Goal: Communication & Community: Answer question/provide support

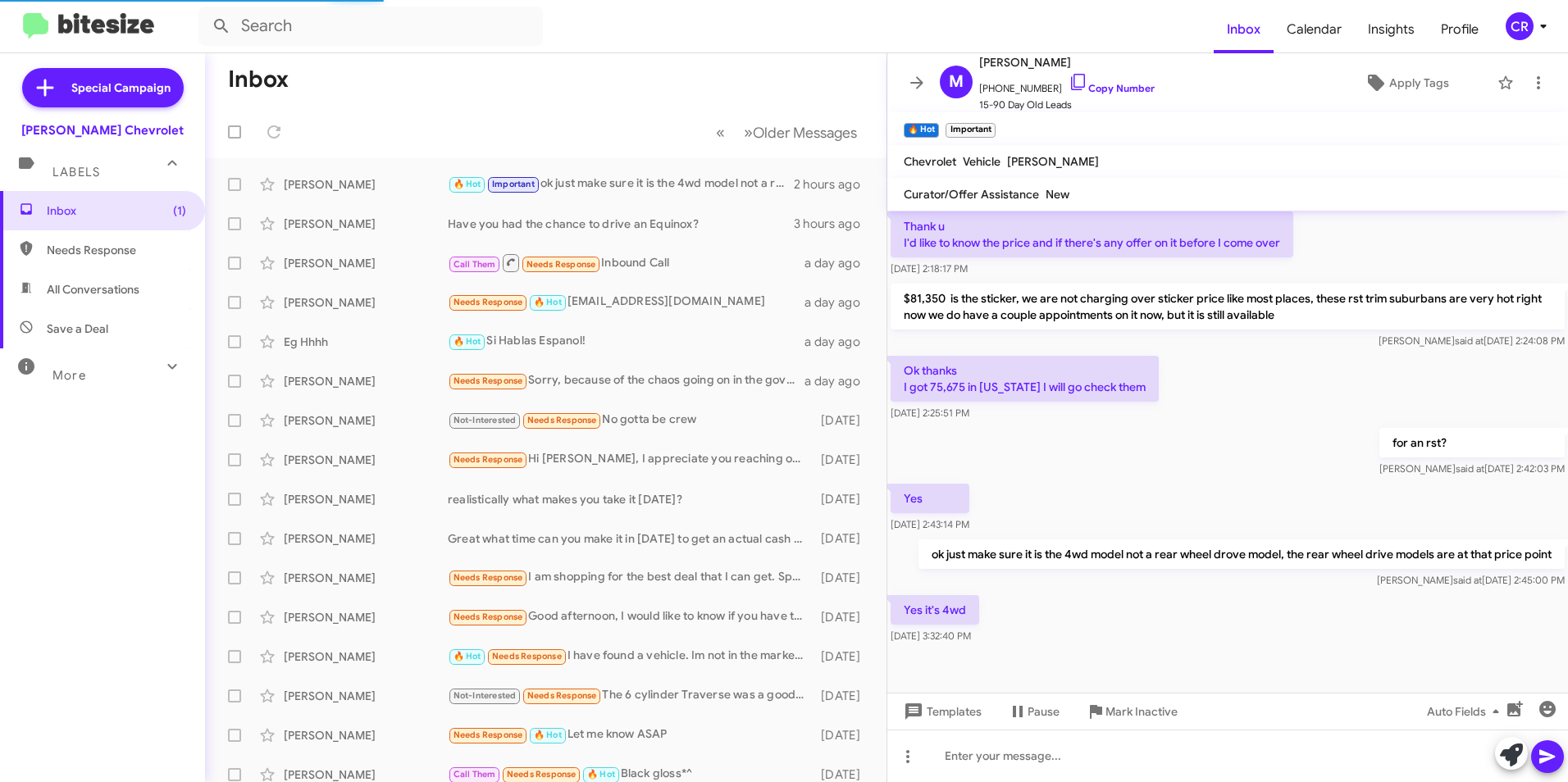
scroll to position [590, 0]
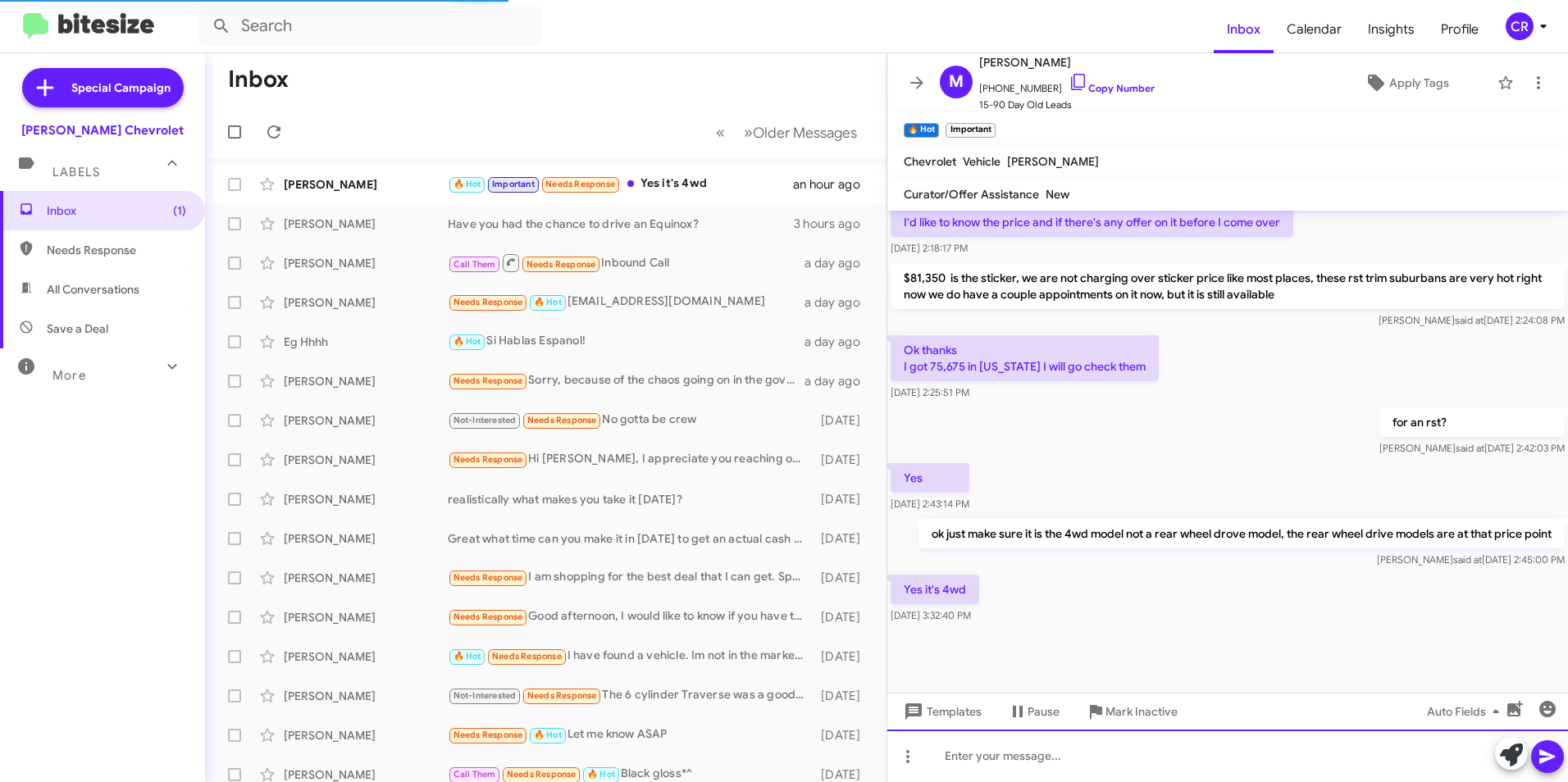
click at [1034, 751] on div at bounding box center [1227, 755] width 681 height 53
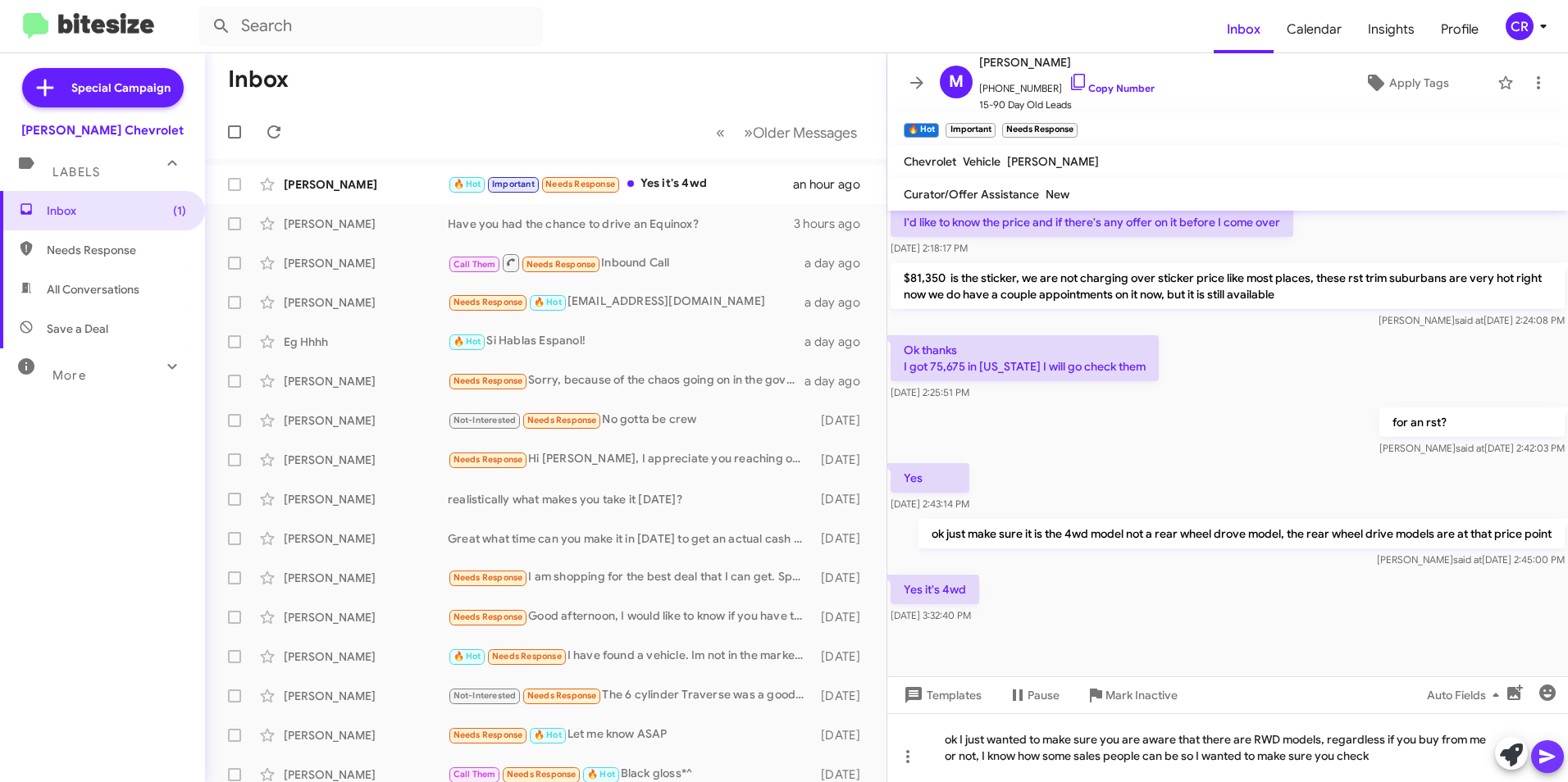
click at [1552, 756] on icon at bounding box center [1547, 757] width 16 height 14
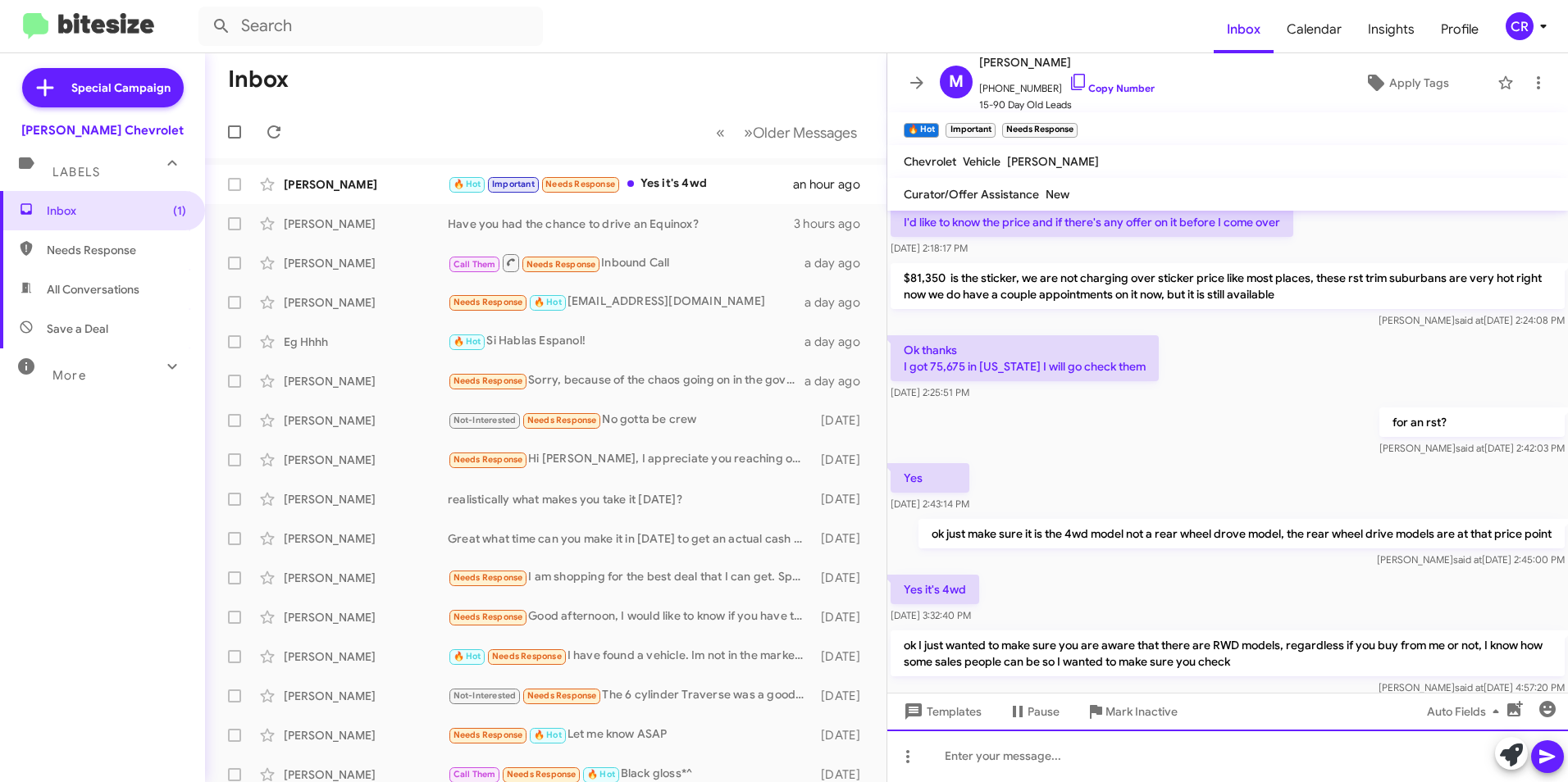
scroll to position [666, 0]
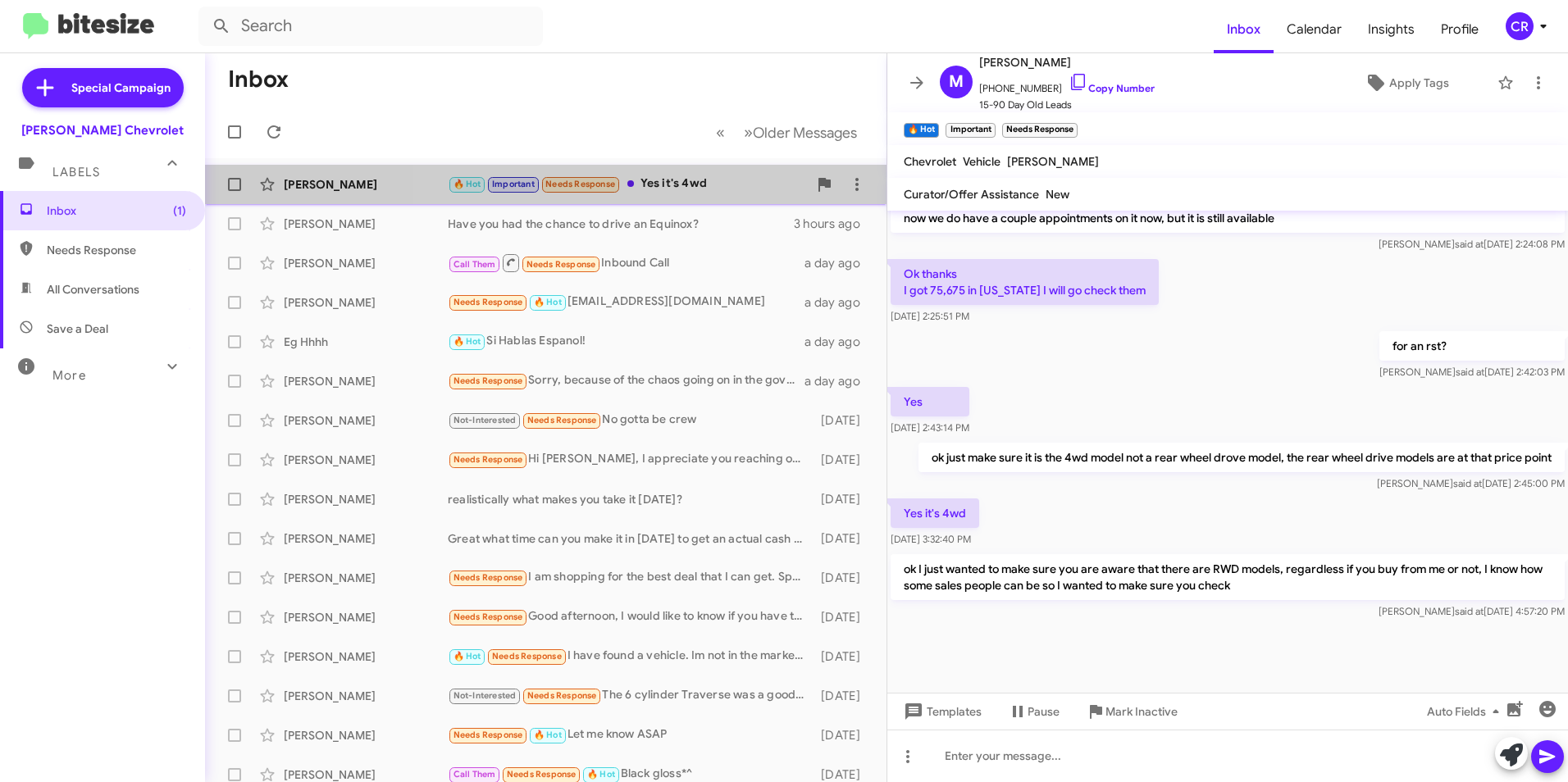
click at [698, 187] on div "🔥 Hot Important Needs Response Yes it's 4wd" at bounding box center [628, 184] width 360 height 19
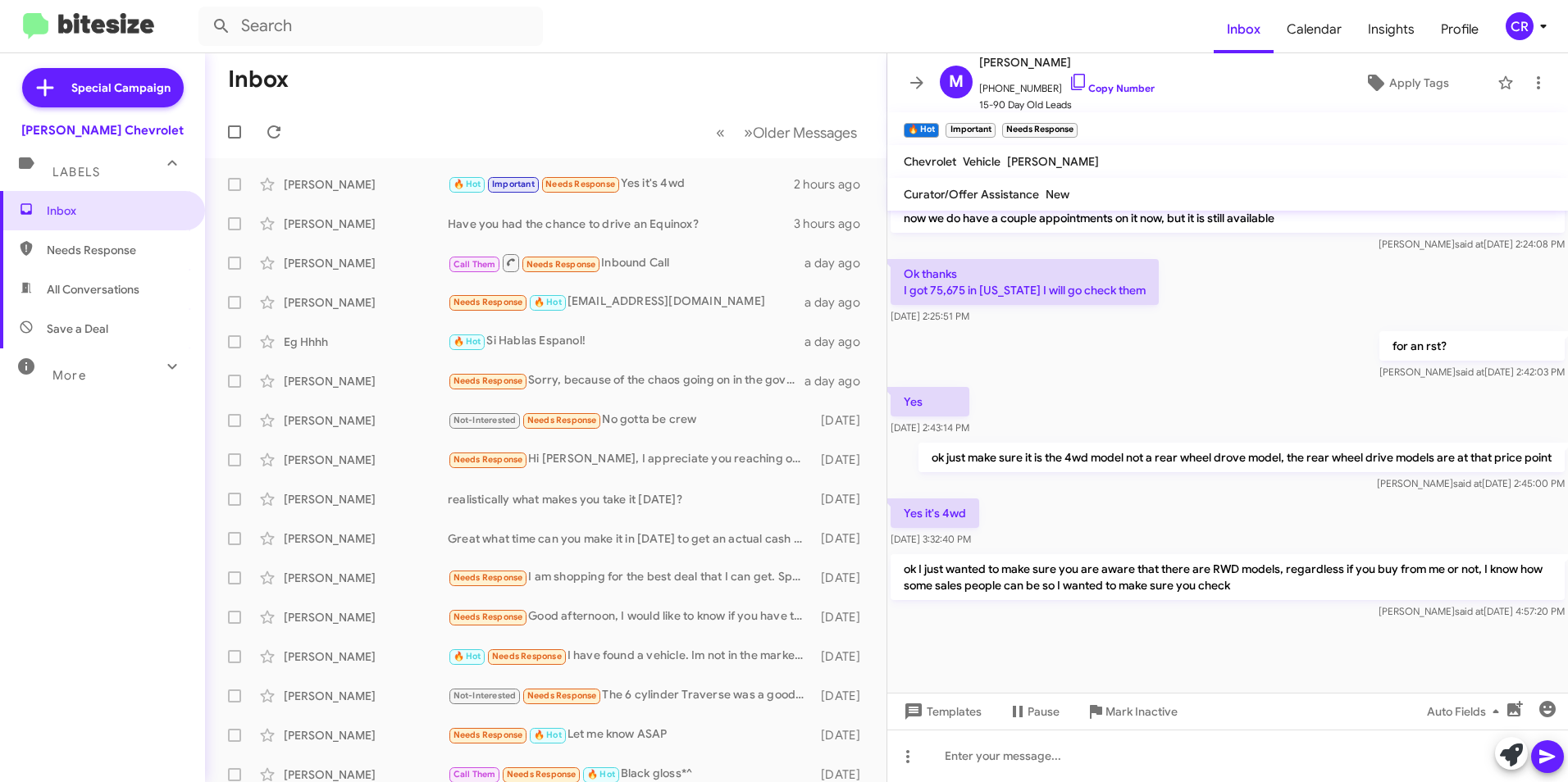
click at [126, 248] on span "Needs Response" at bounding box center [116, 250] width 139 height 17
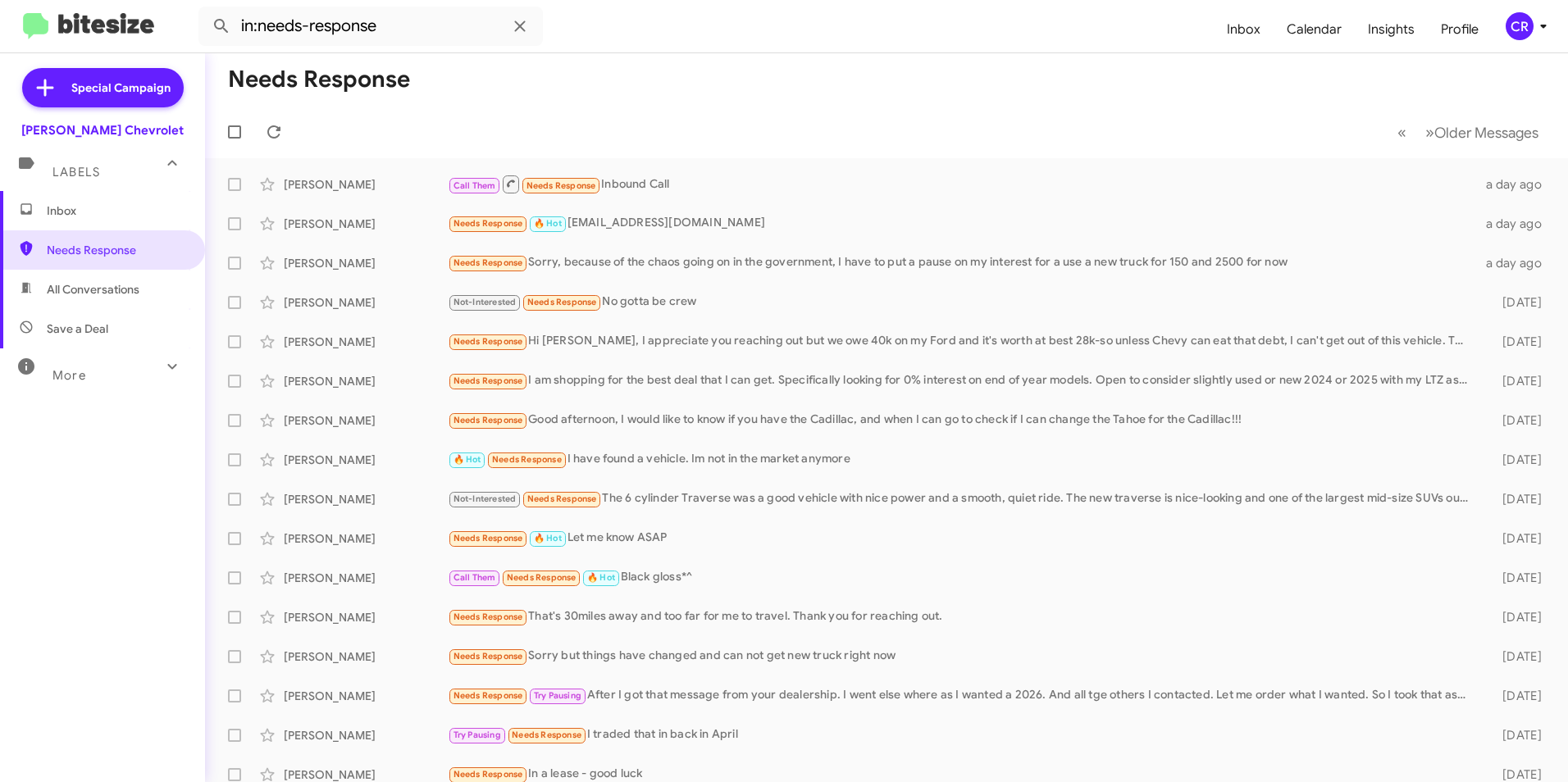
click at [84, 292] on span "All Conversations" at bounding box center [93, 290] width 93 height 17
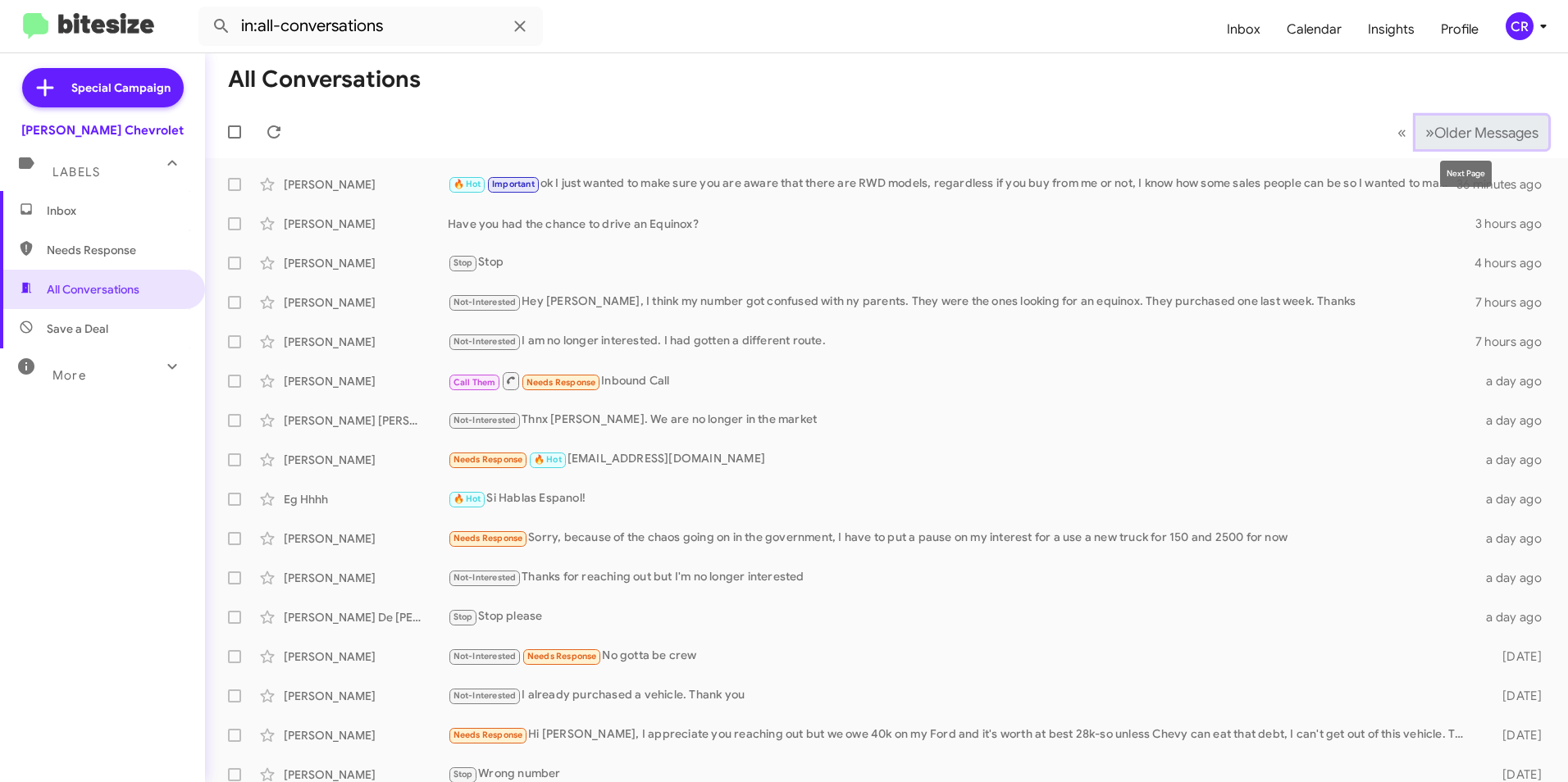
click at [1443, 137] on span "Older Messages" at bounding box center [1486, 133] width 104 height 18
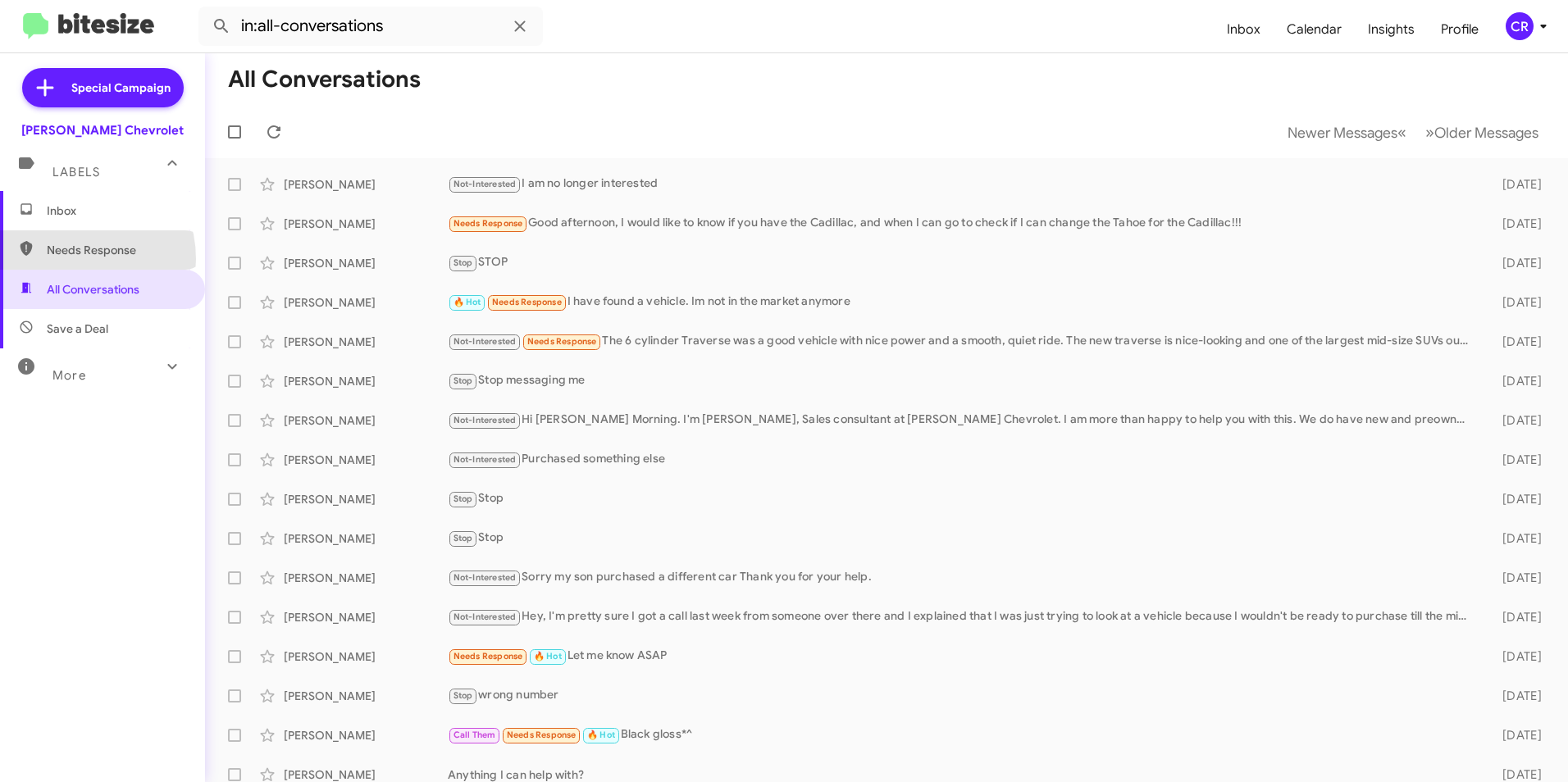
click at [69, 259] on span "Needs Response" at bounding box center [102, 250] width 205 height 39
type input "in:needs-response"
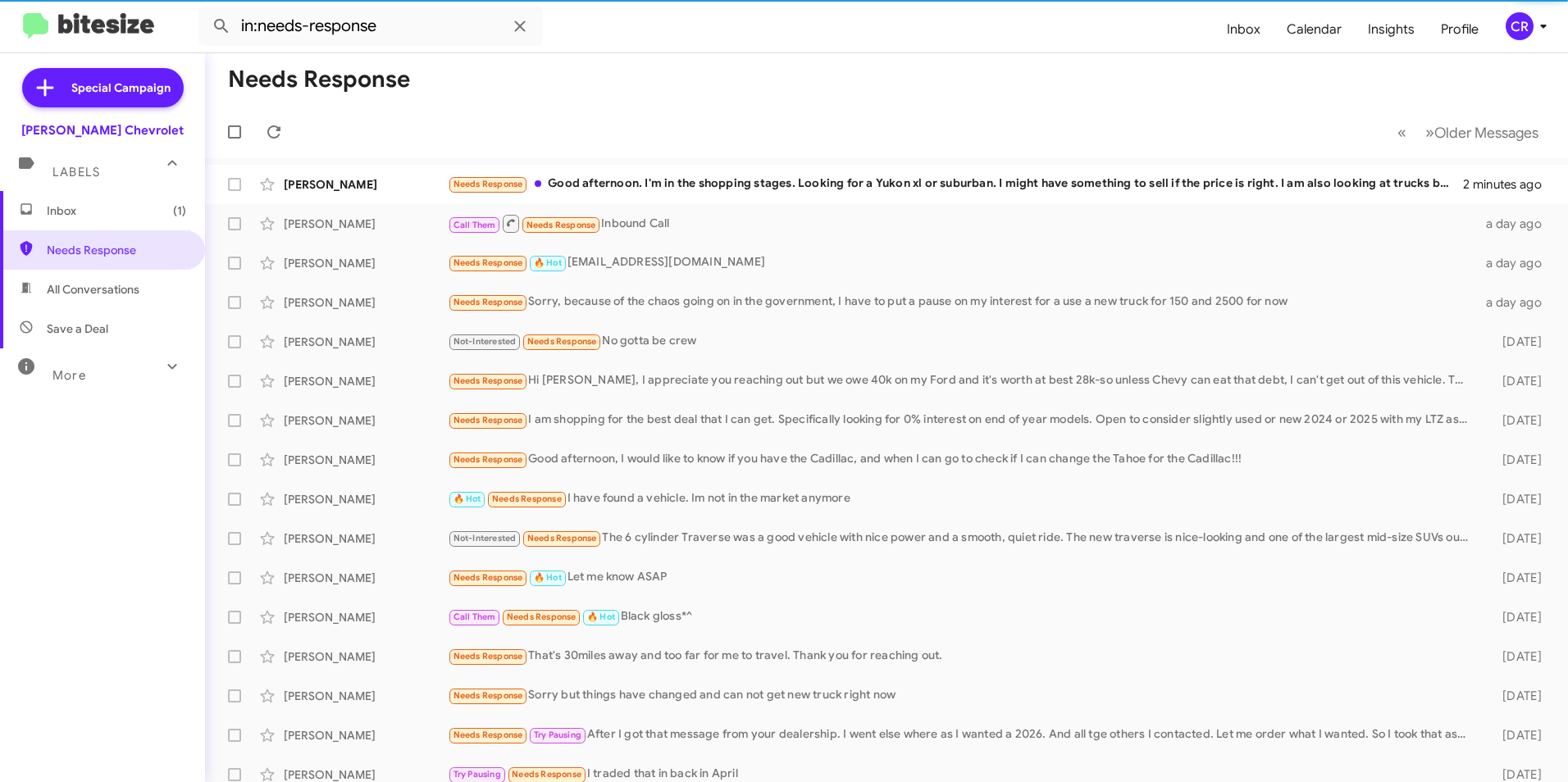
click at [61, 225] on span "Inbox (1)" at bounding box center [102, 210] width 205 height 39
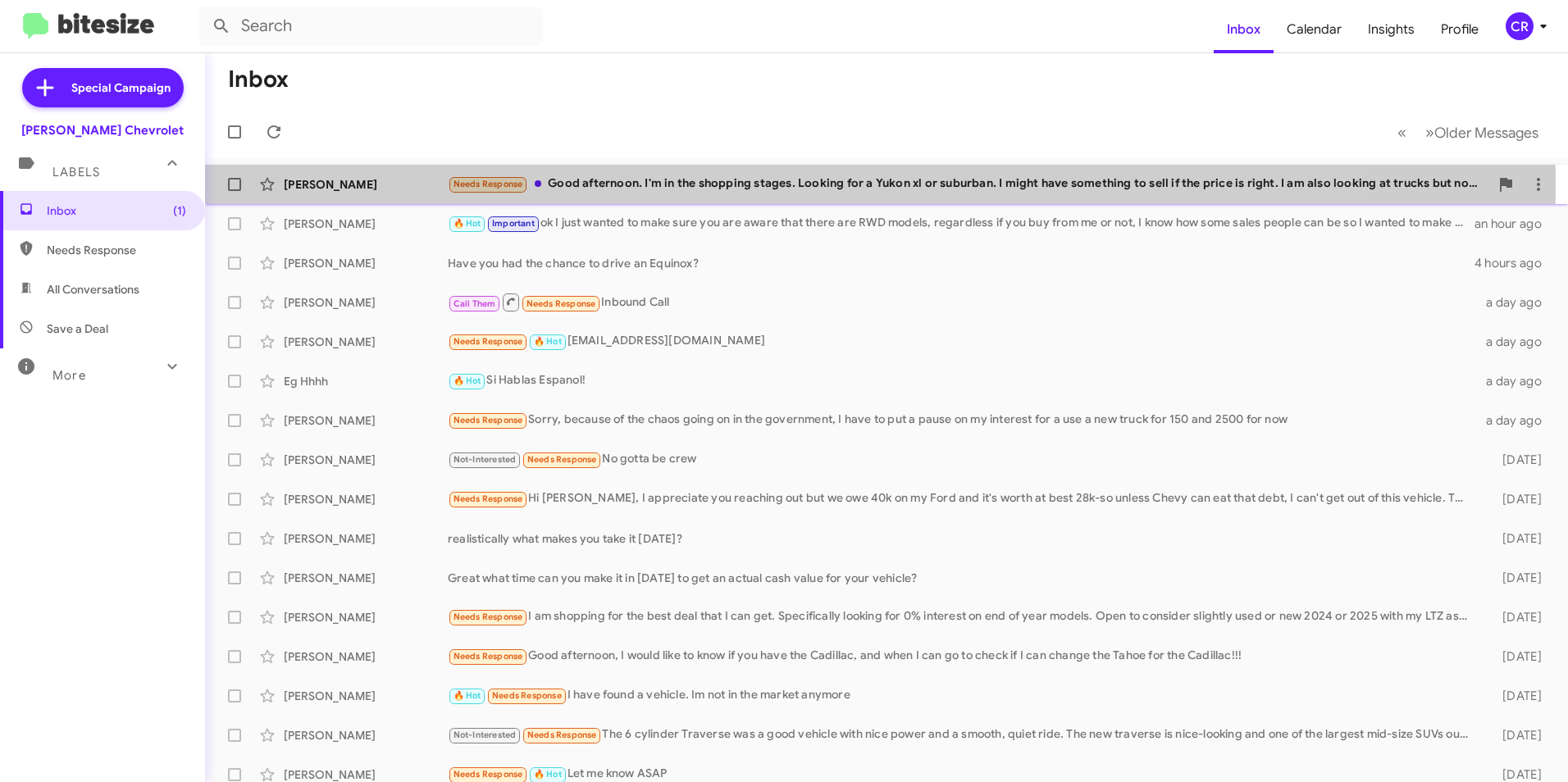
click at [627, 185] on div "Needs Response Good afternoon. I'm in the shopping stages. Looking for a Yukon …" at bounding box center [968, 184] width 1041 height 19
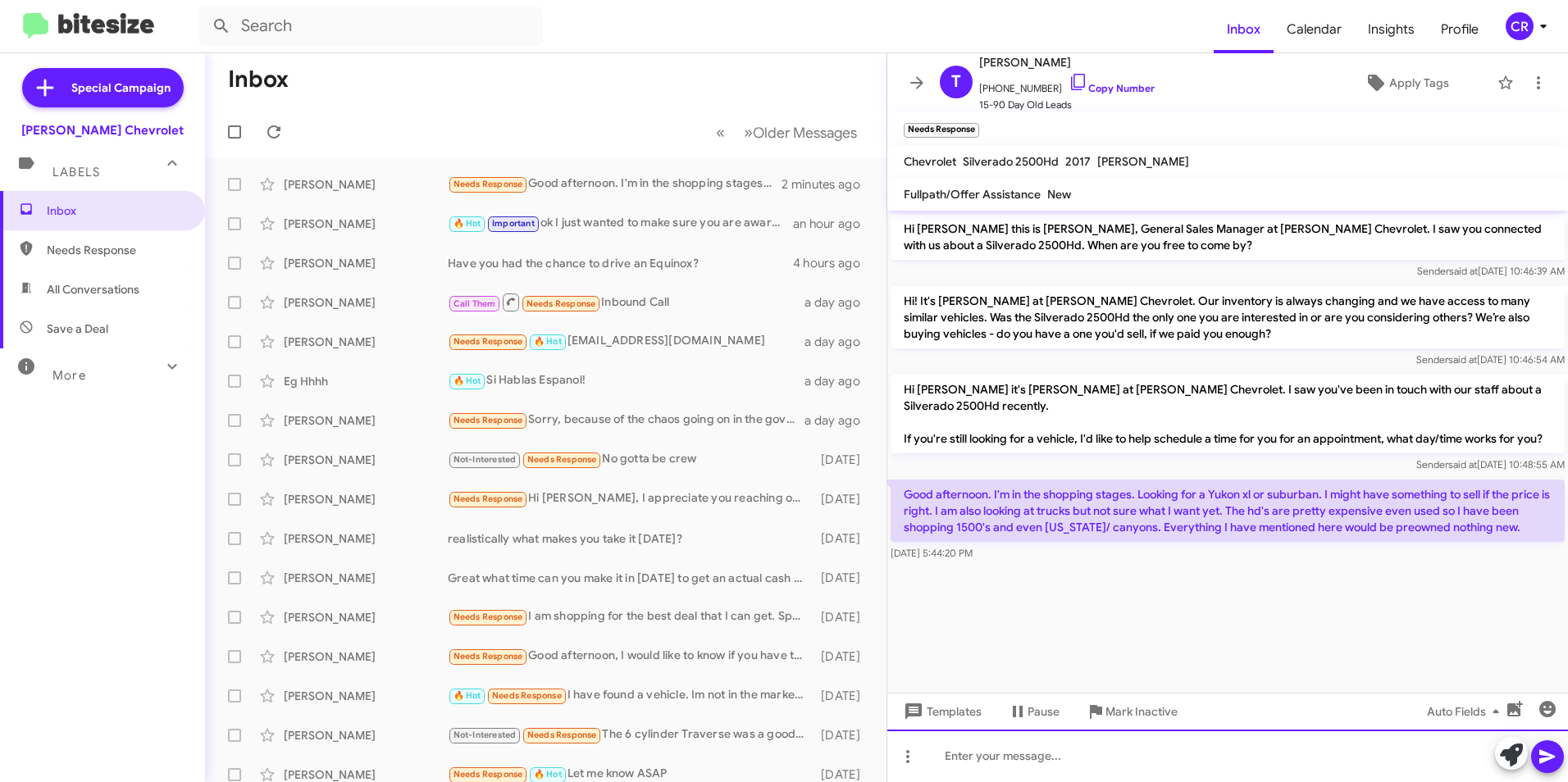
click at [1015, 753] on div at bounding box center [1227, 755] width 681 height 53
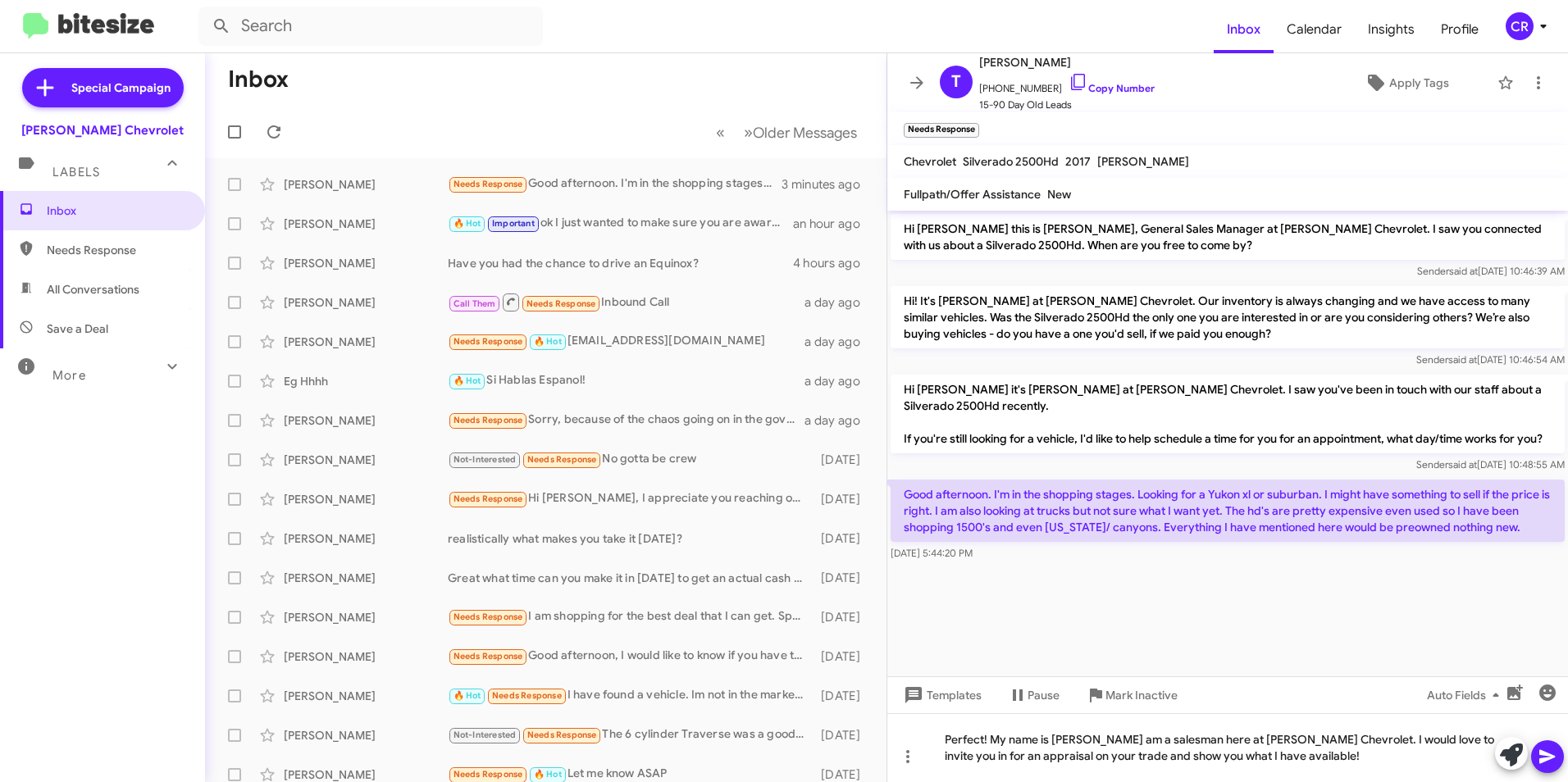
click at [1554, 752] on icon at bounding box center [1547, 756] width 19 height 19
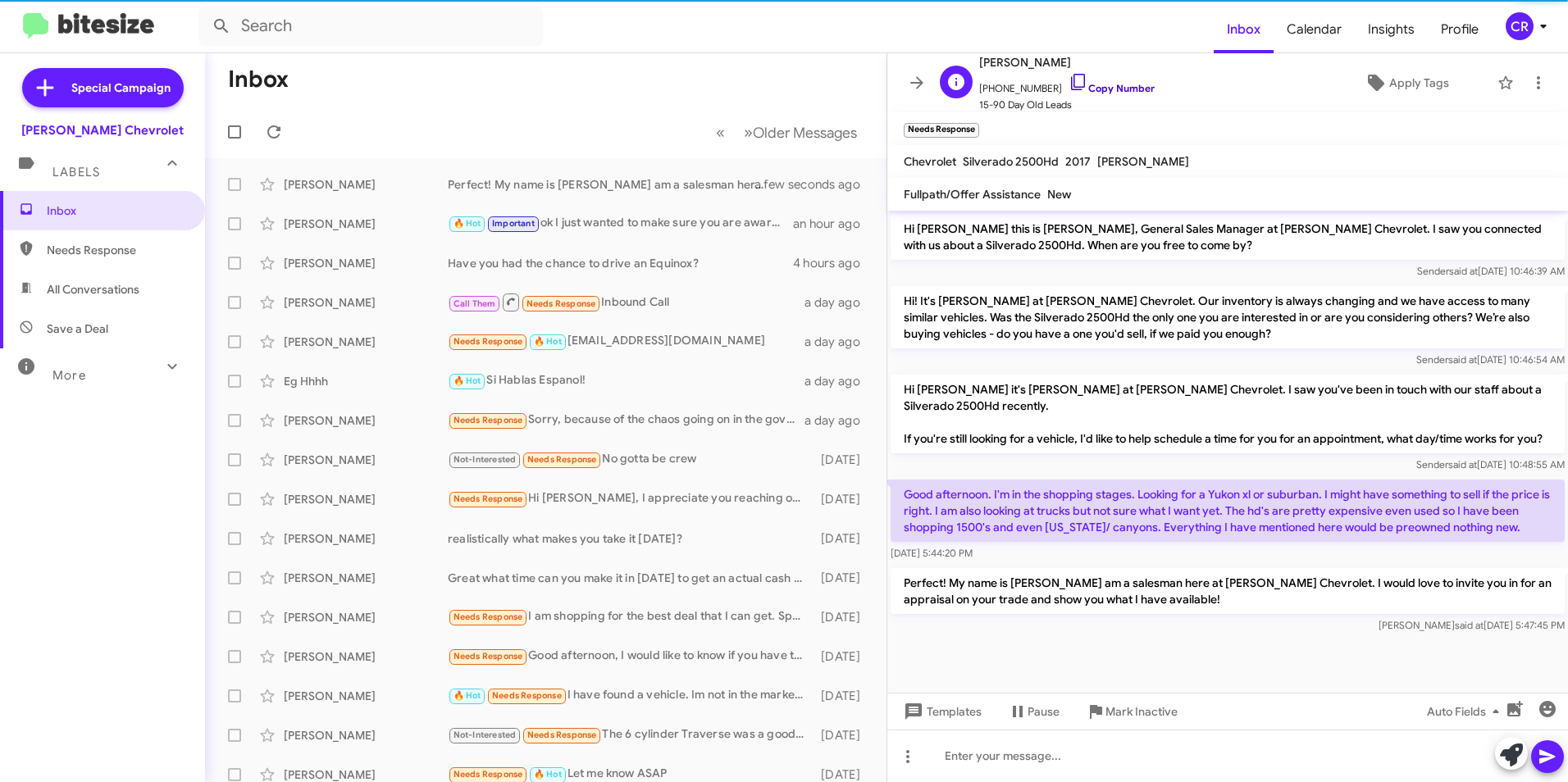
click at [1093, 84] on link "Copy Number" at bounding box center [1112, 88] width 86 height 13
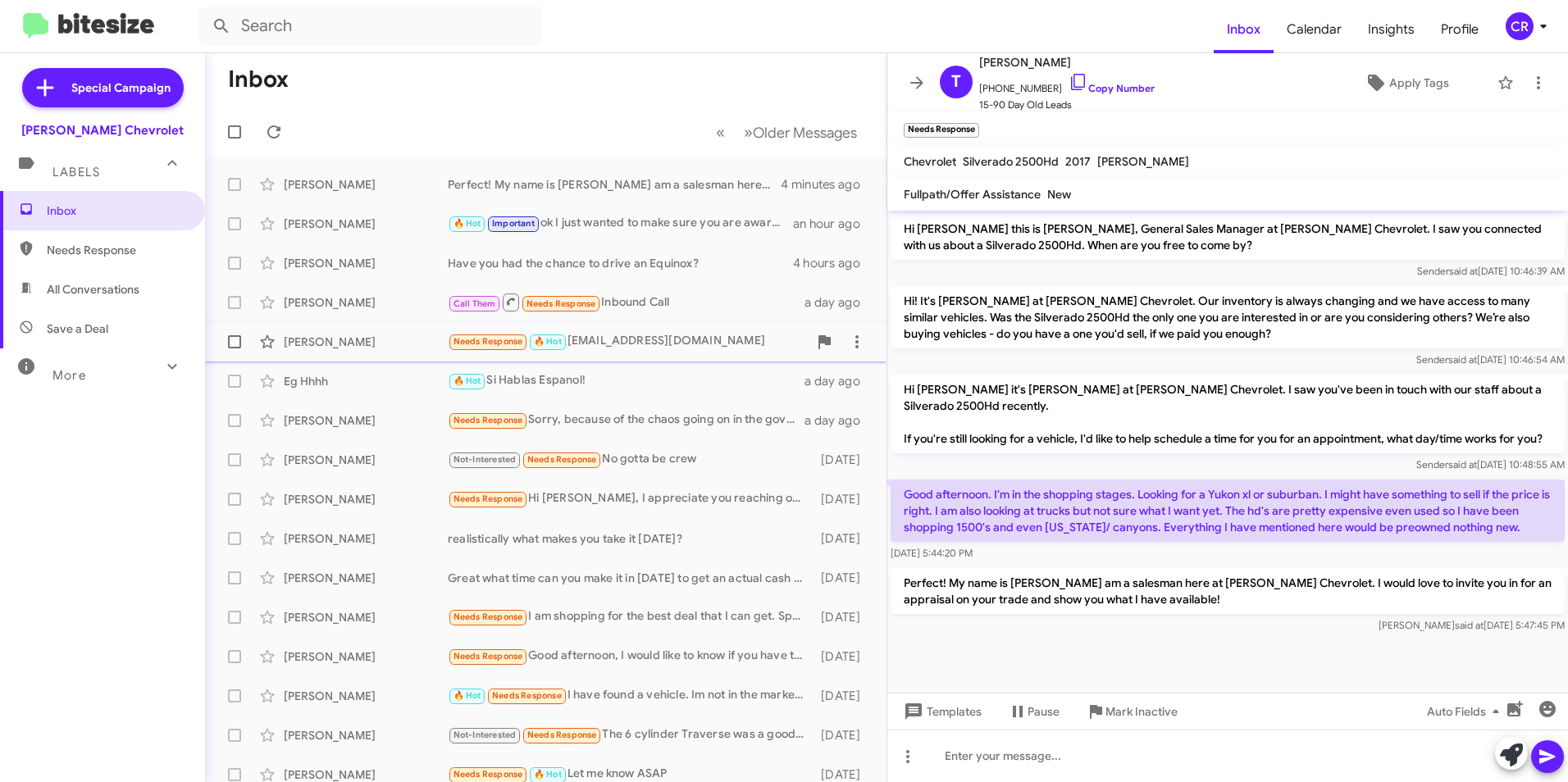
click at [652, 337] on div "Needs Response 🔥 Hot [EMAIL_ADDRESS][DOMAIN_NAME]" at bounding box center [628, 342] width 360 height 19
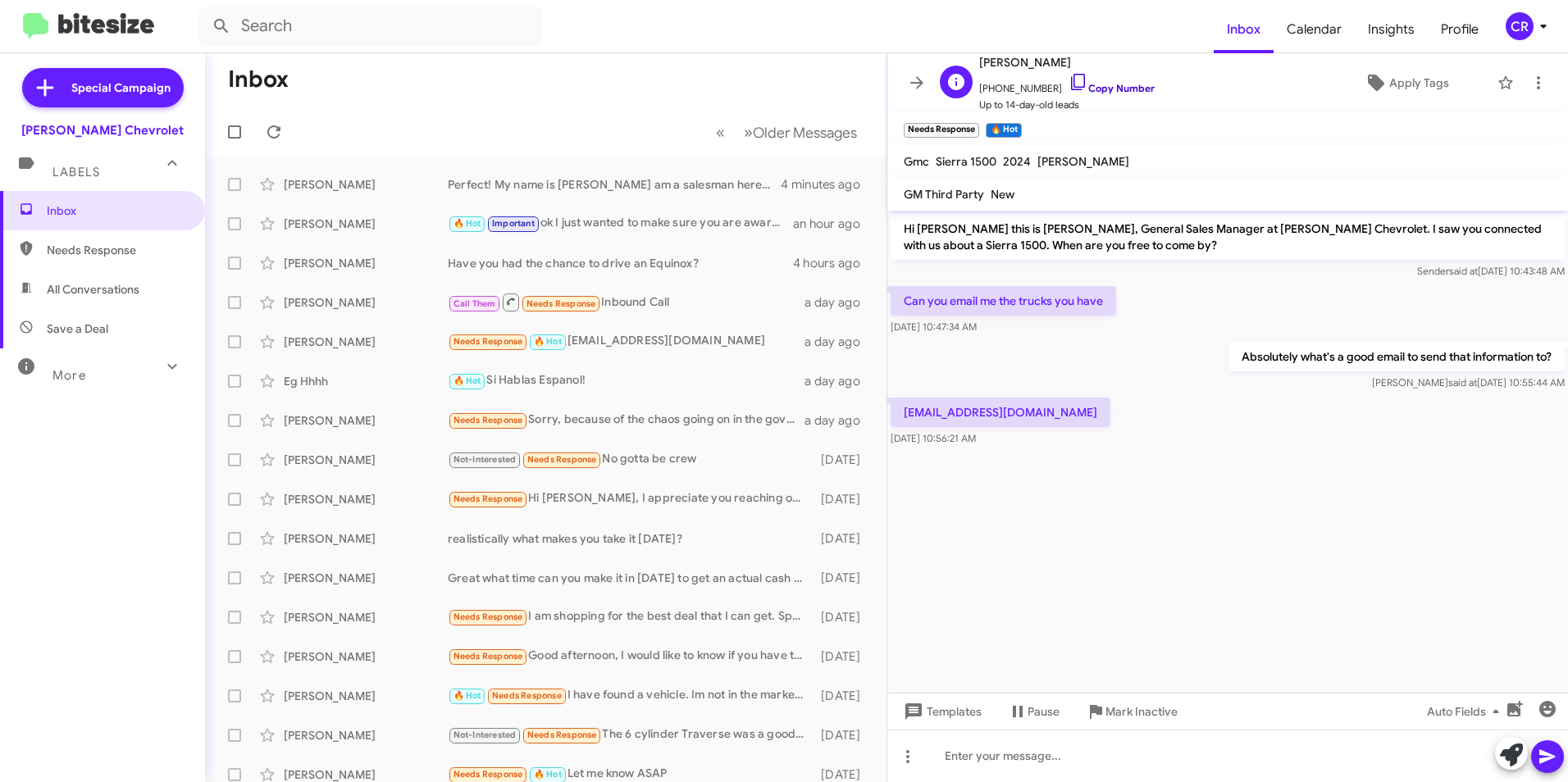
click at [1108, 85] on link "Copy Number" at bounding box center [1112, 88] width 86 height 13
click at [1070, 746] on div at bounding box center [1227, 755] width 681 height 53
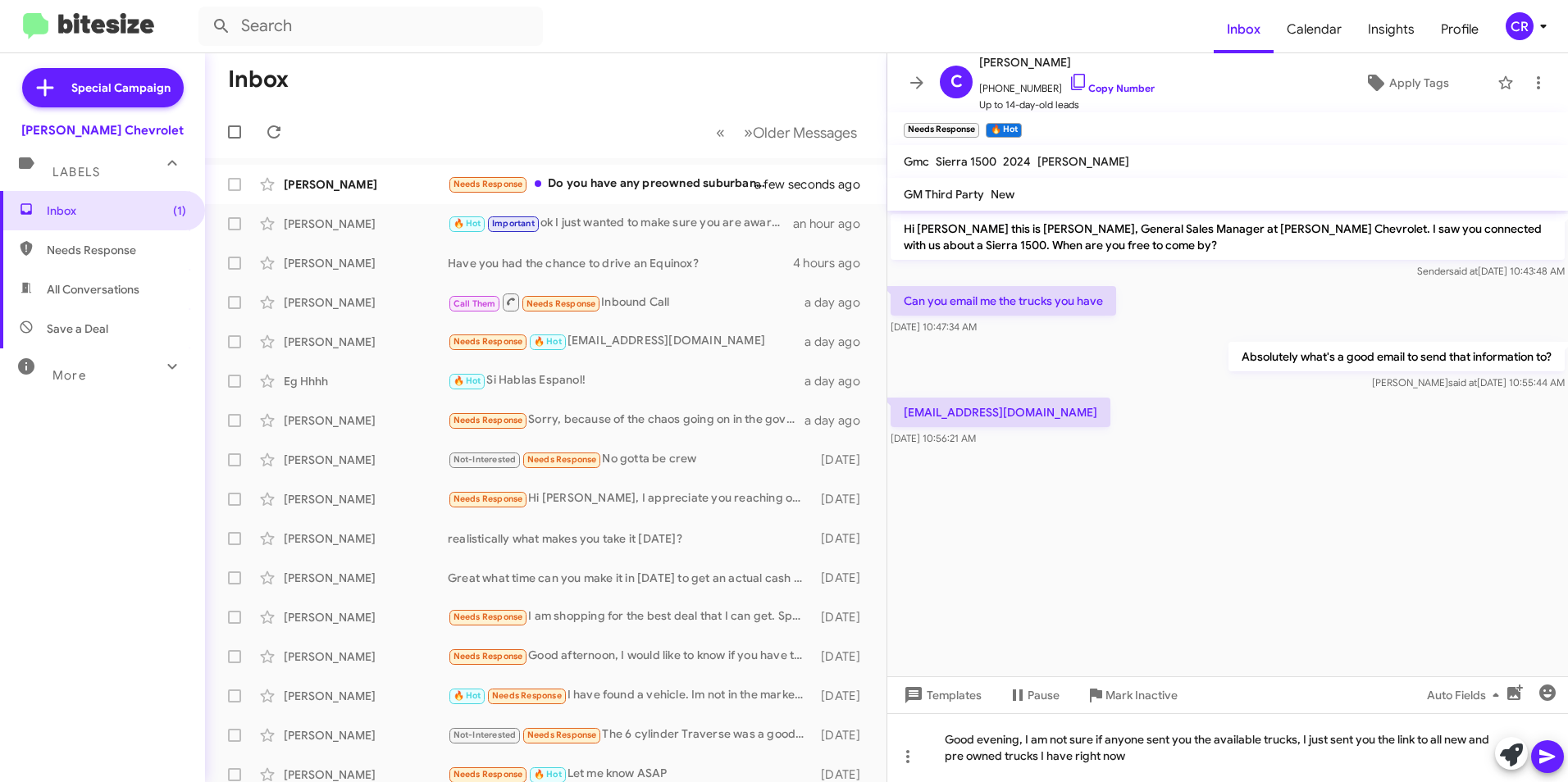
click at [1541, 759] on icon at bounding box center [1547, 757] width 16 height 14
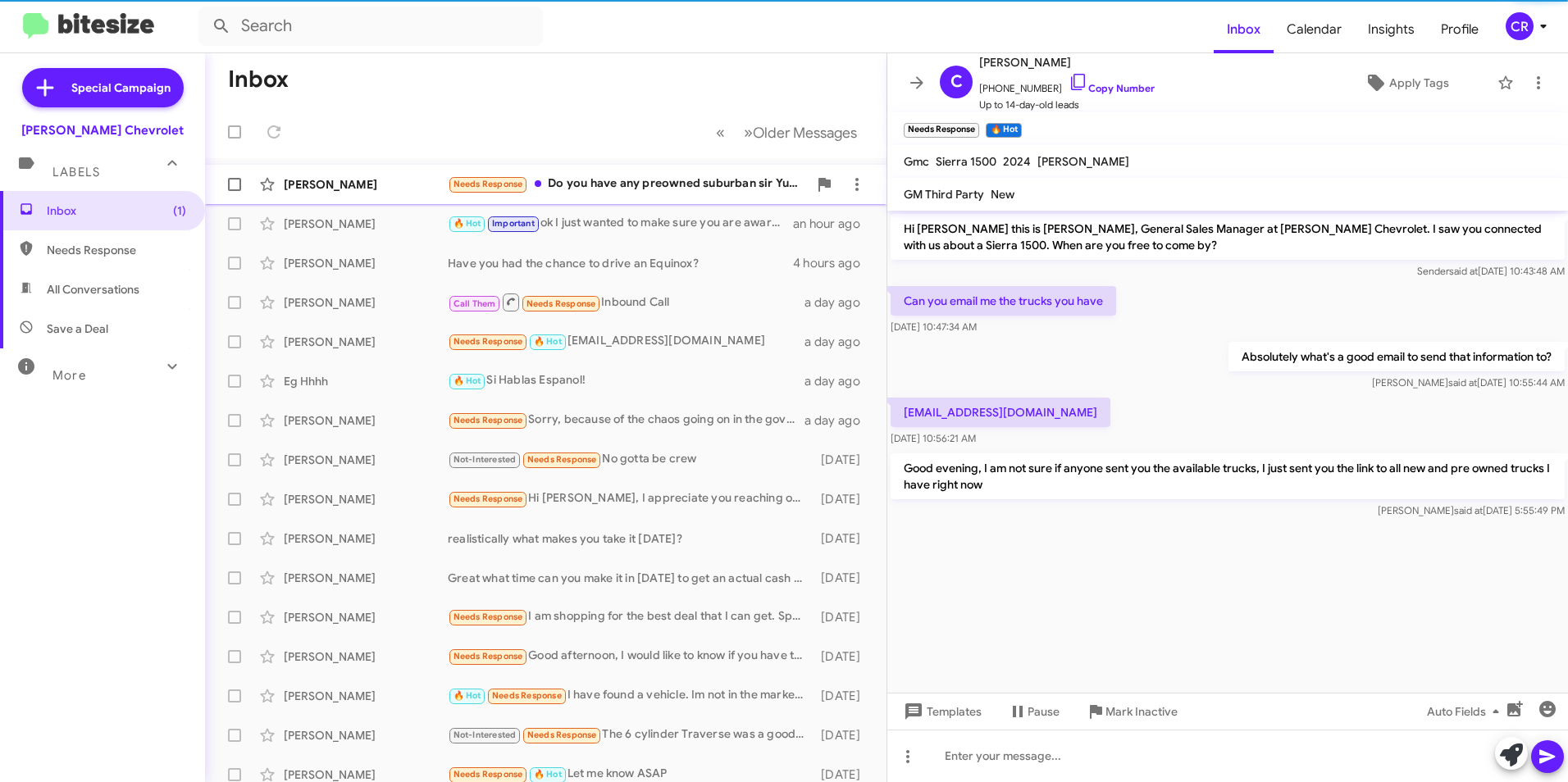
click at [586, 188] on div "Needs Response Do you have any preowned suburban sir Yukon xl's. Maybe send me …" at bounding box center [628, 184] width 360 height 19
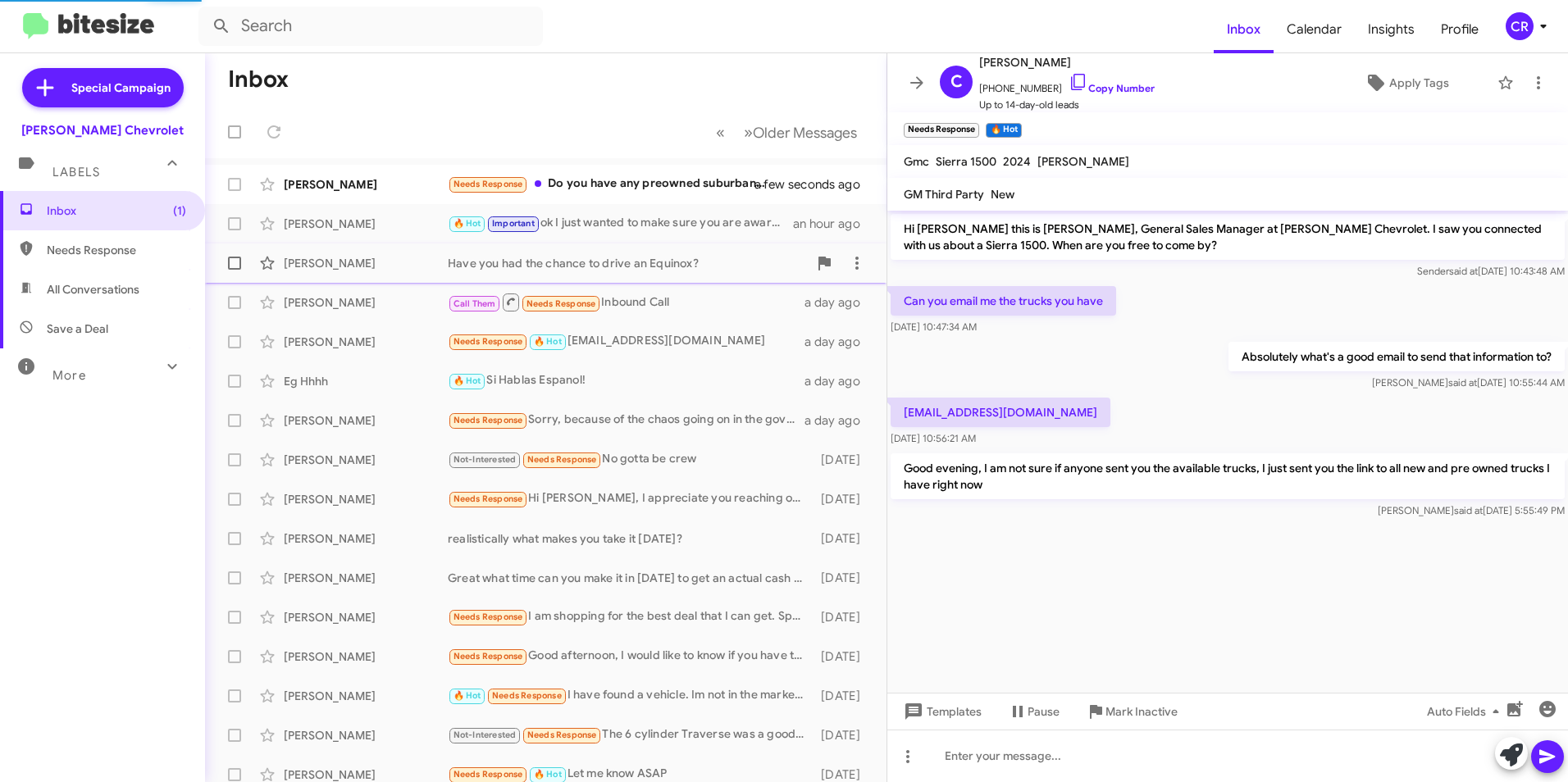
scroll to position [58, 0]
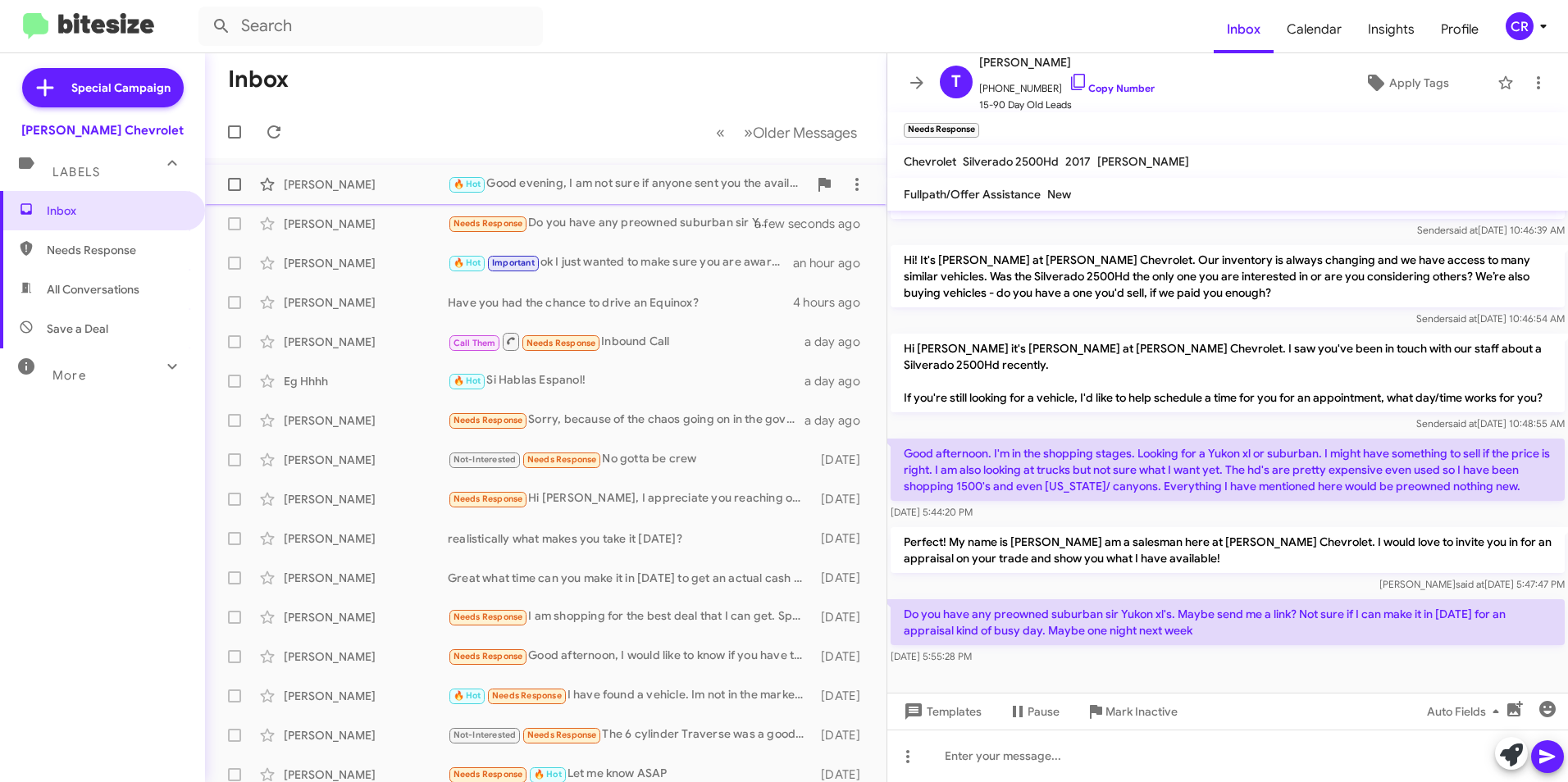
click at [550, 188] on div "🔥 Hot Good evening, I am not sure if anyone sent you the available trucks, I ju…" at bounding box center [628, 184] width 360 height 19
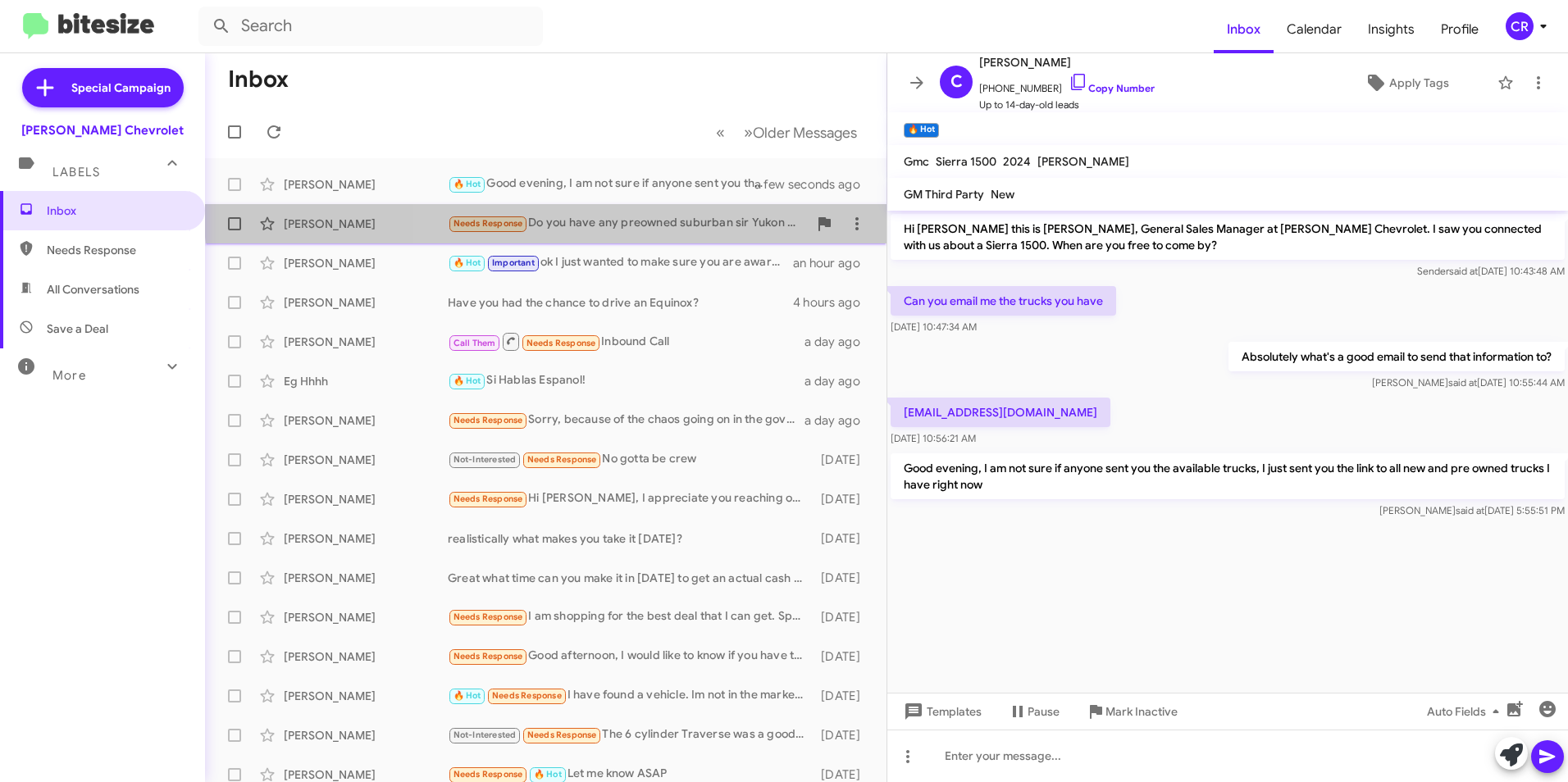
click at [568, 214] on div "Needs Response Do you have any preowned suburban sir Yukon xl's. Maybe send me …" at bounding box center [628, 224] width 360 height 19
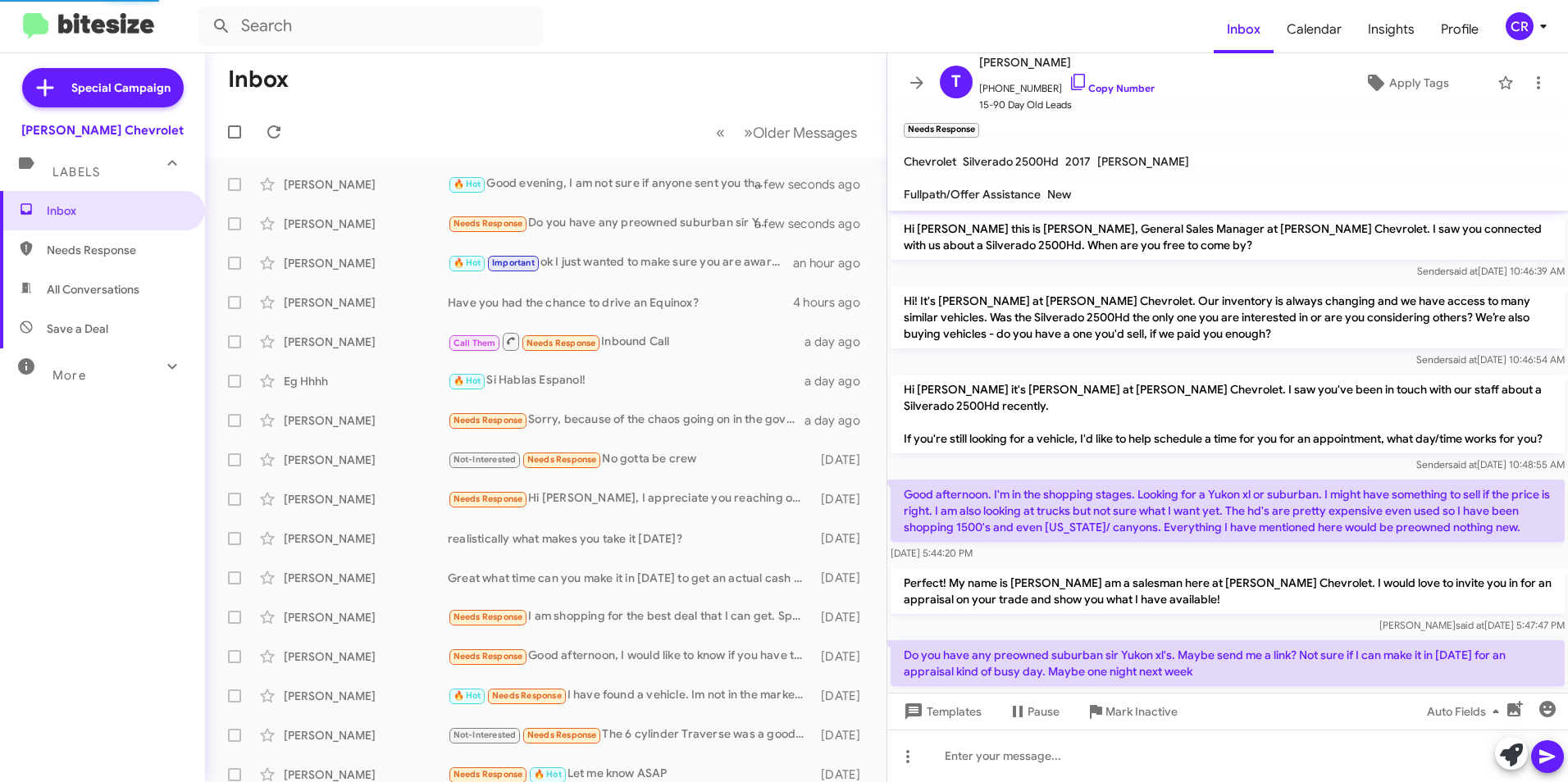
scroll to position [58, 0]
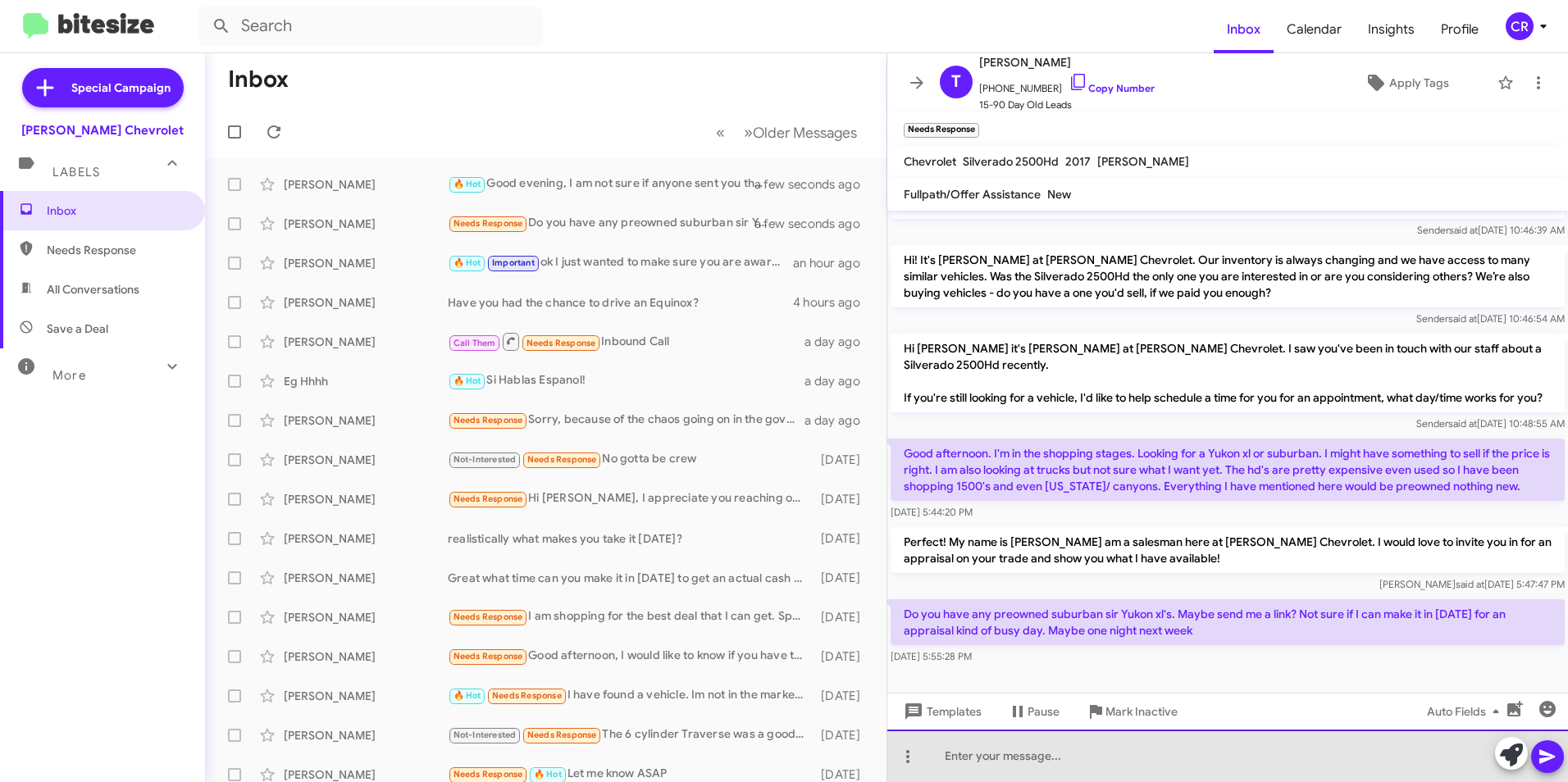
click at [1009, 760] on div at bounding box center [1227, 755] width 681 height 53
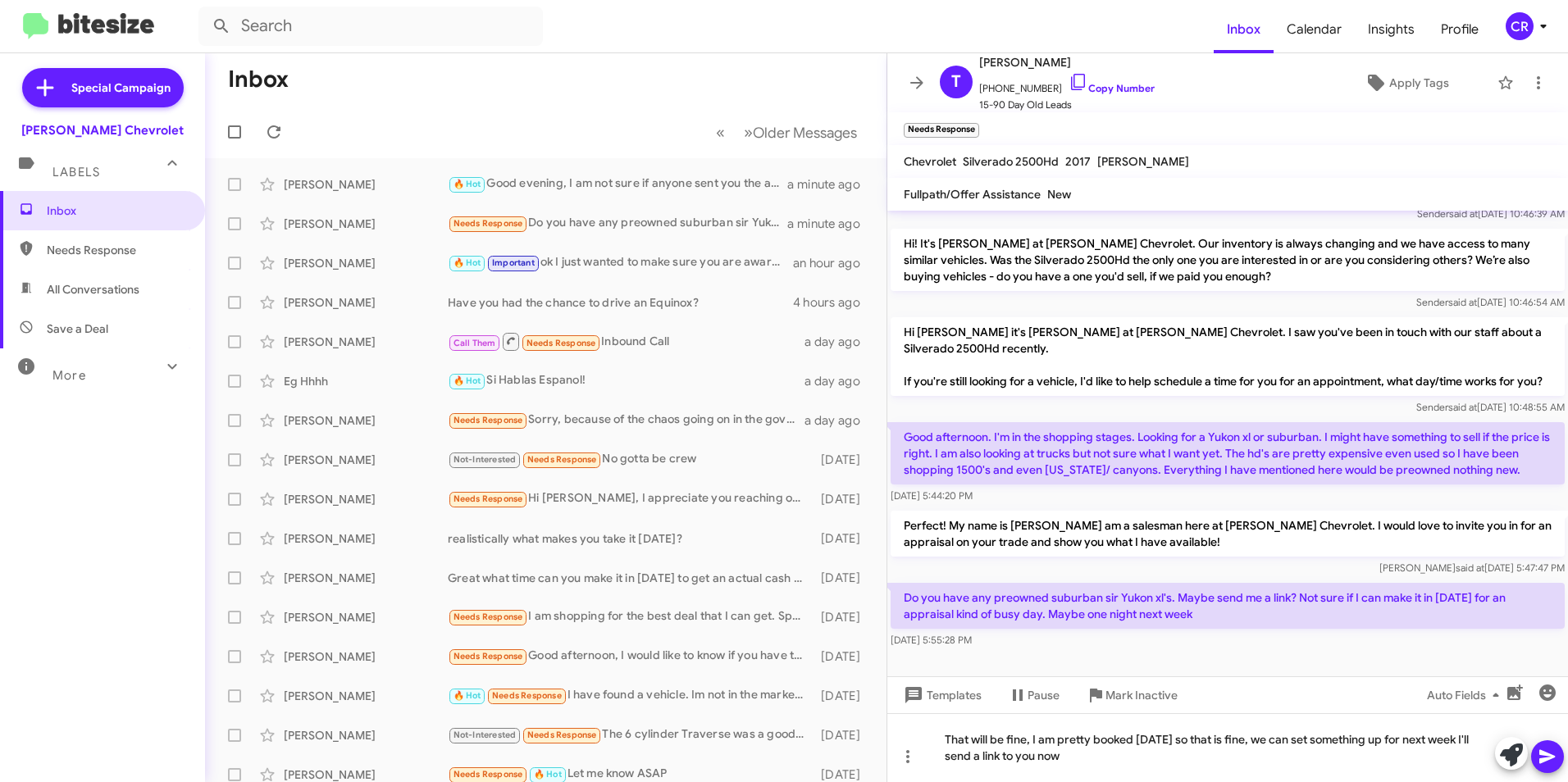
click at [1545, 759] on icon at bounding box center [1547, 757] width 16 height 14
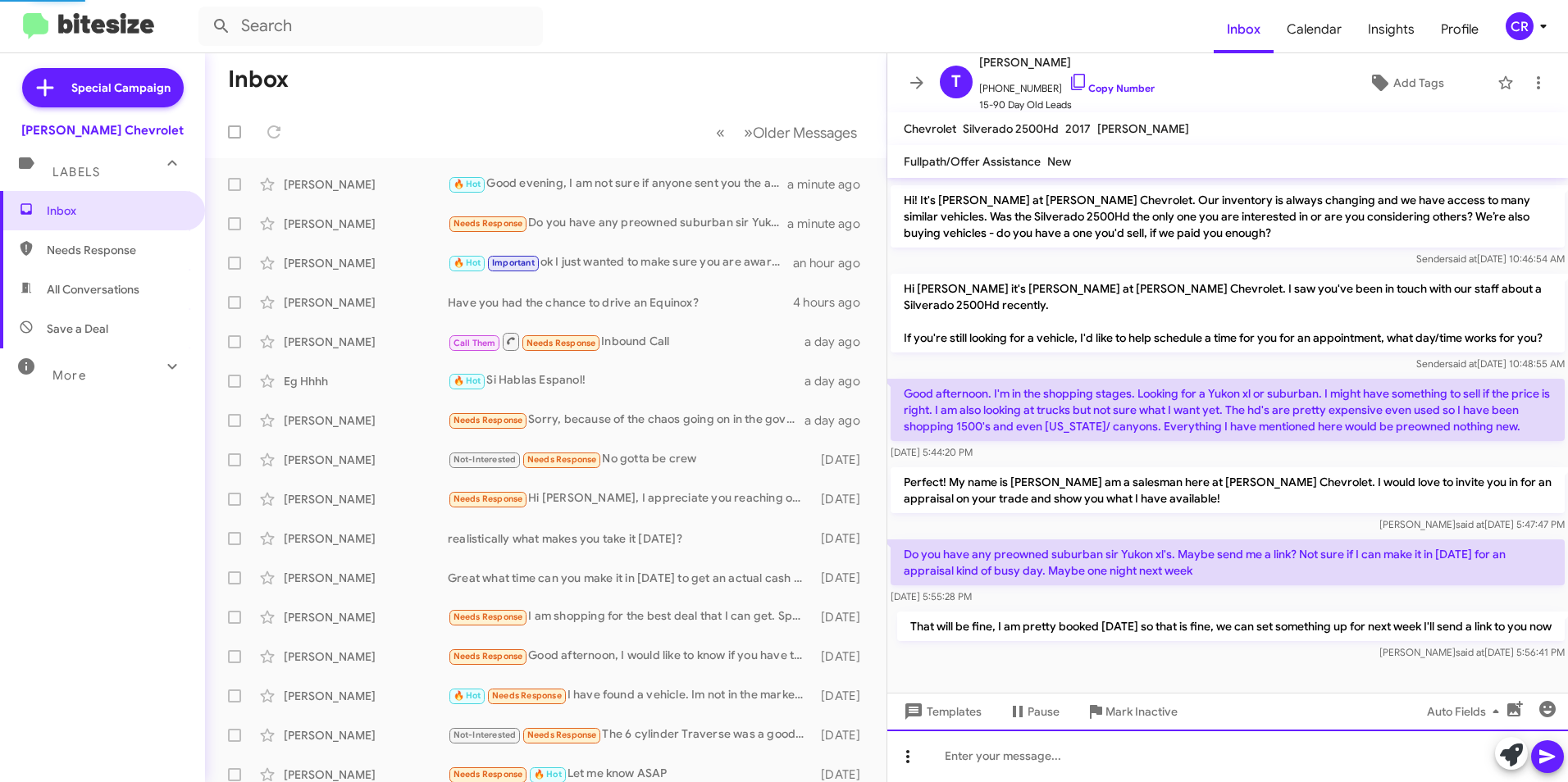
scroll to position [100, 0]
click at [1073, 764] on div at bounding box center [1227, 755] width 681 height 53
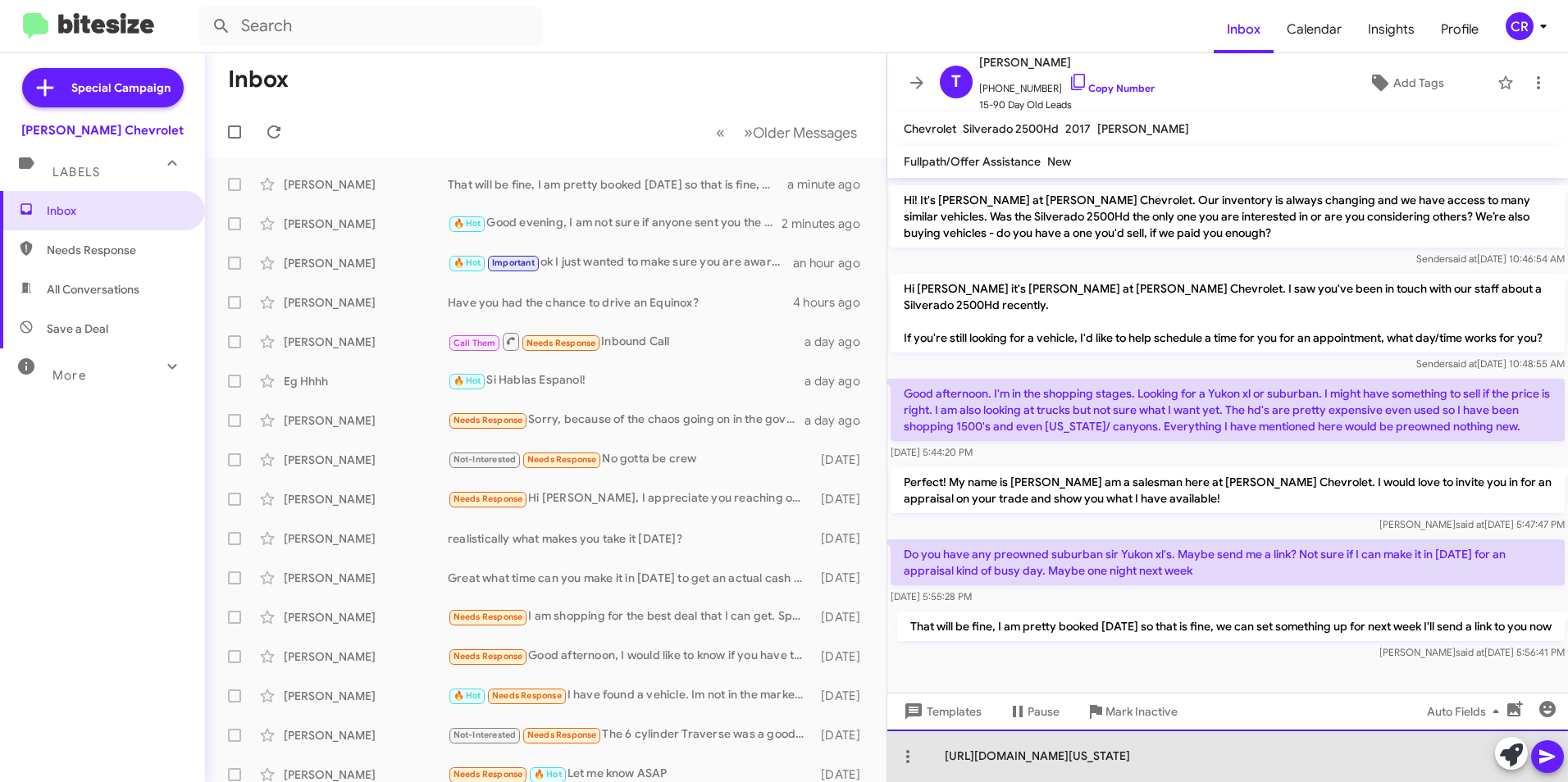
scroll to position [134, 0]
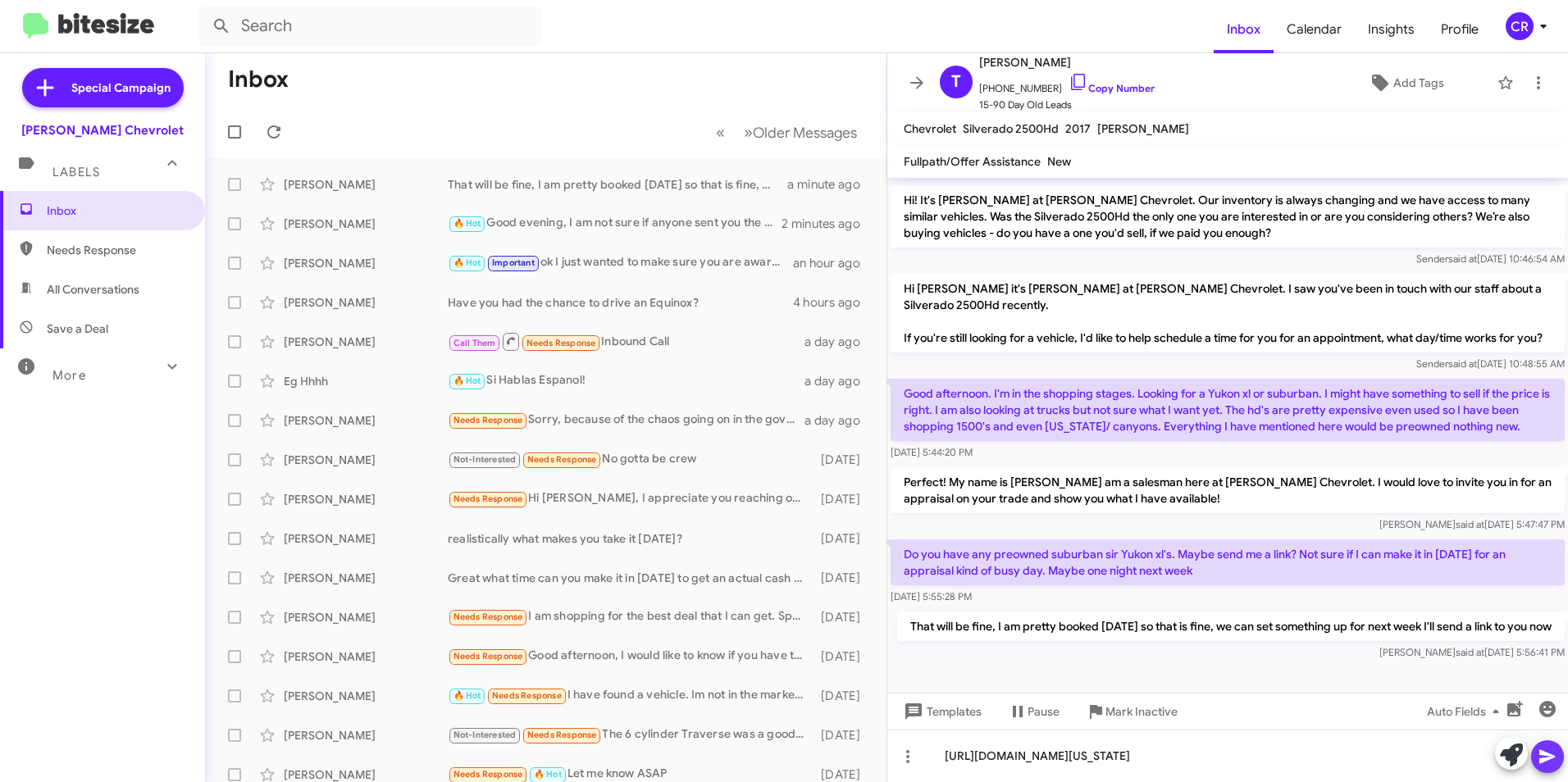
click at [1555, 749] on icon at bounding box center [1547, 756] width 19 height 19
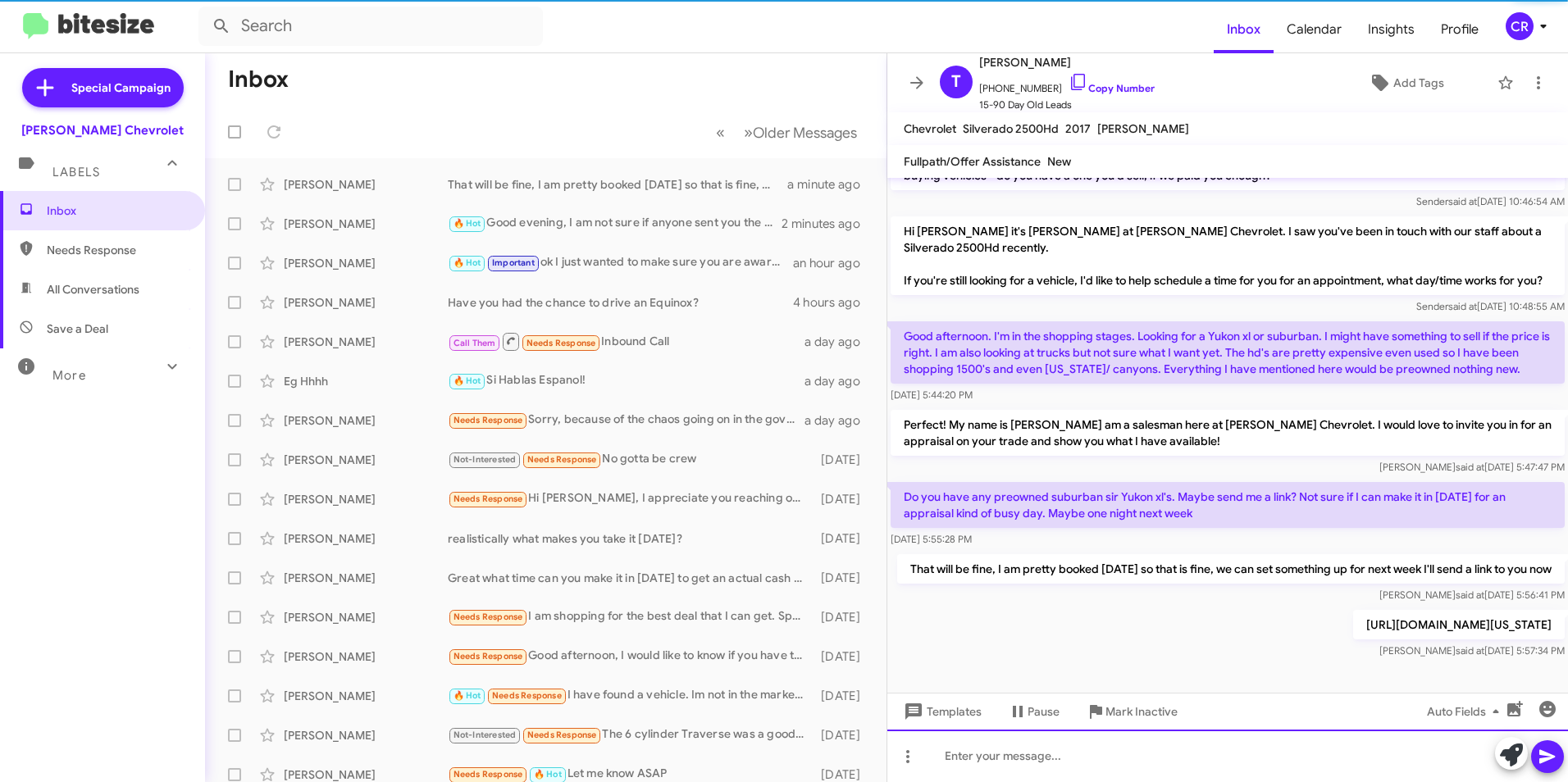
scroll to position [193, 0]
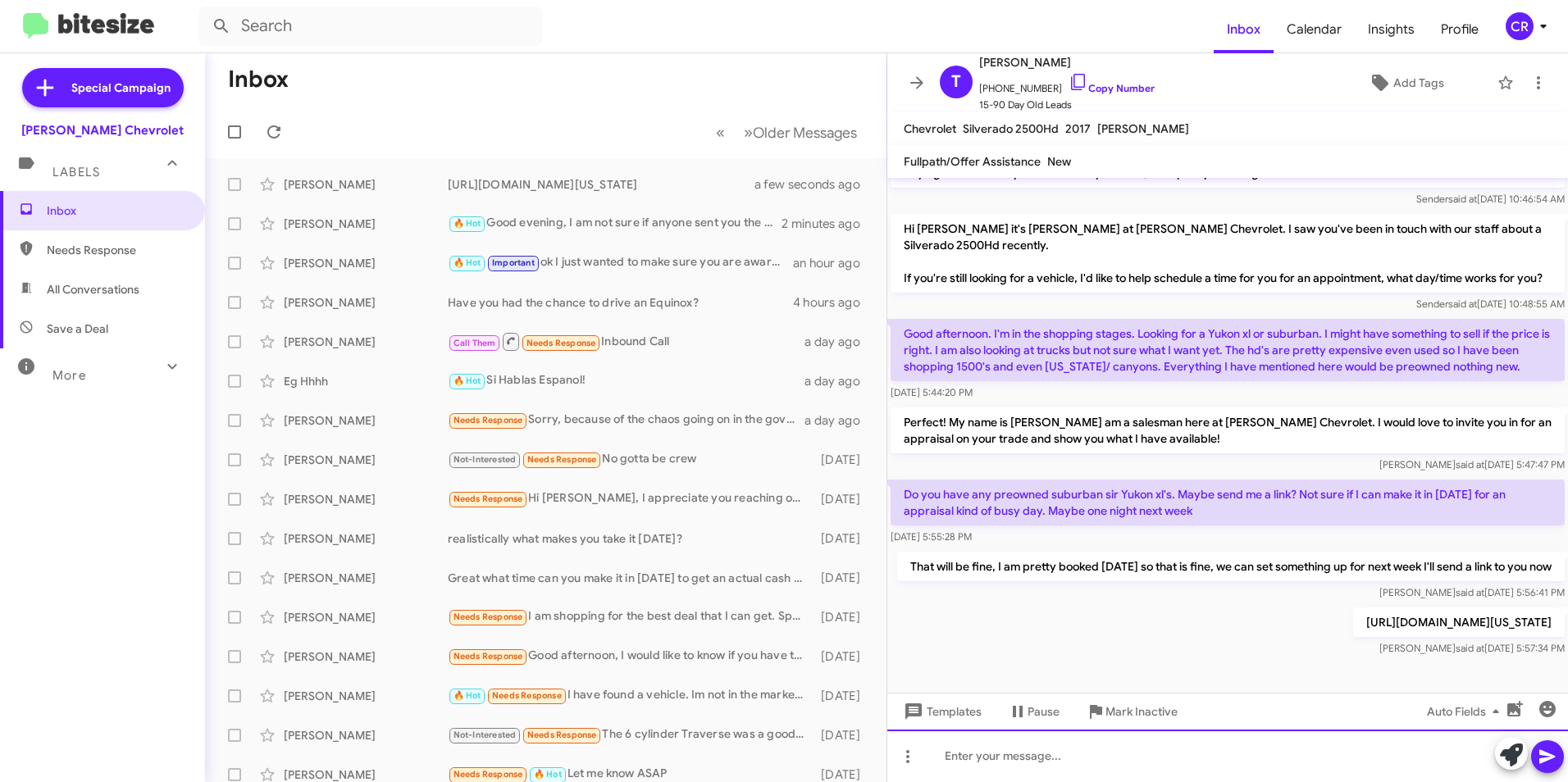
click at [997, 766] on div at bounding box center [1227, 755] width 681 height 53
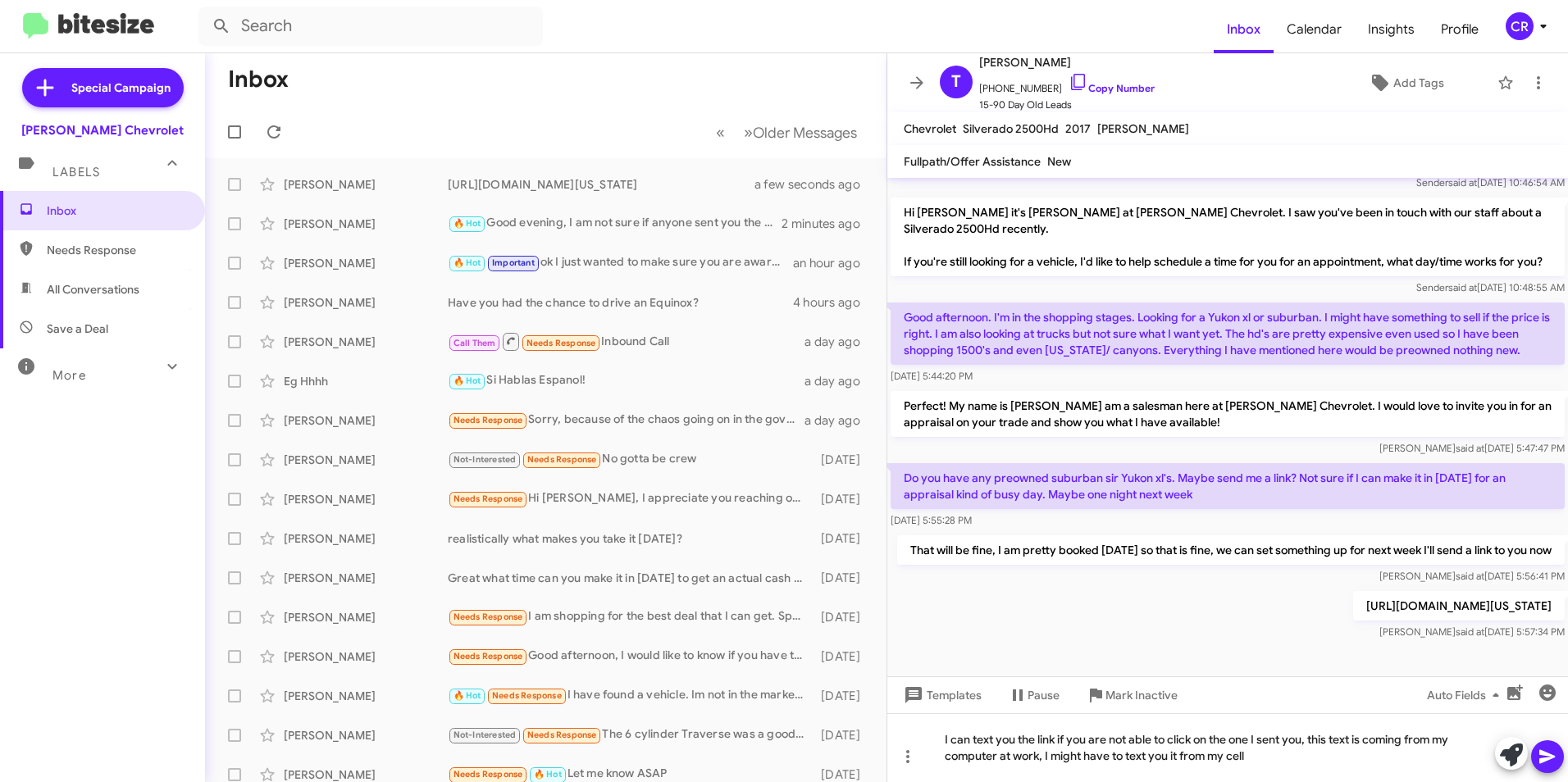
click at [1550, 758] on icon at bounding box center [1547, 757] width 16 height 14
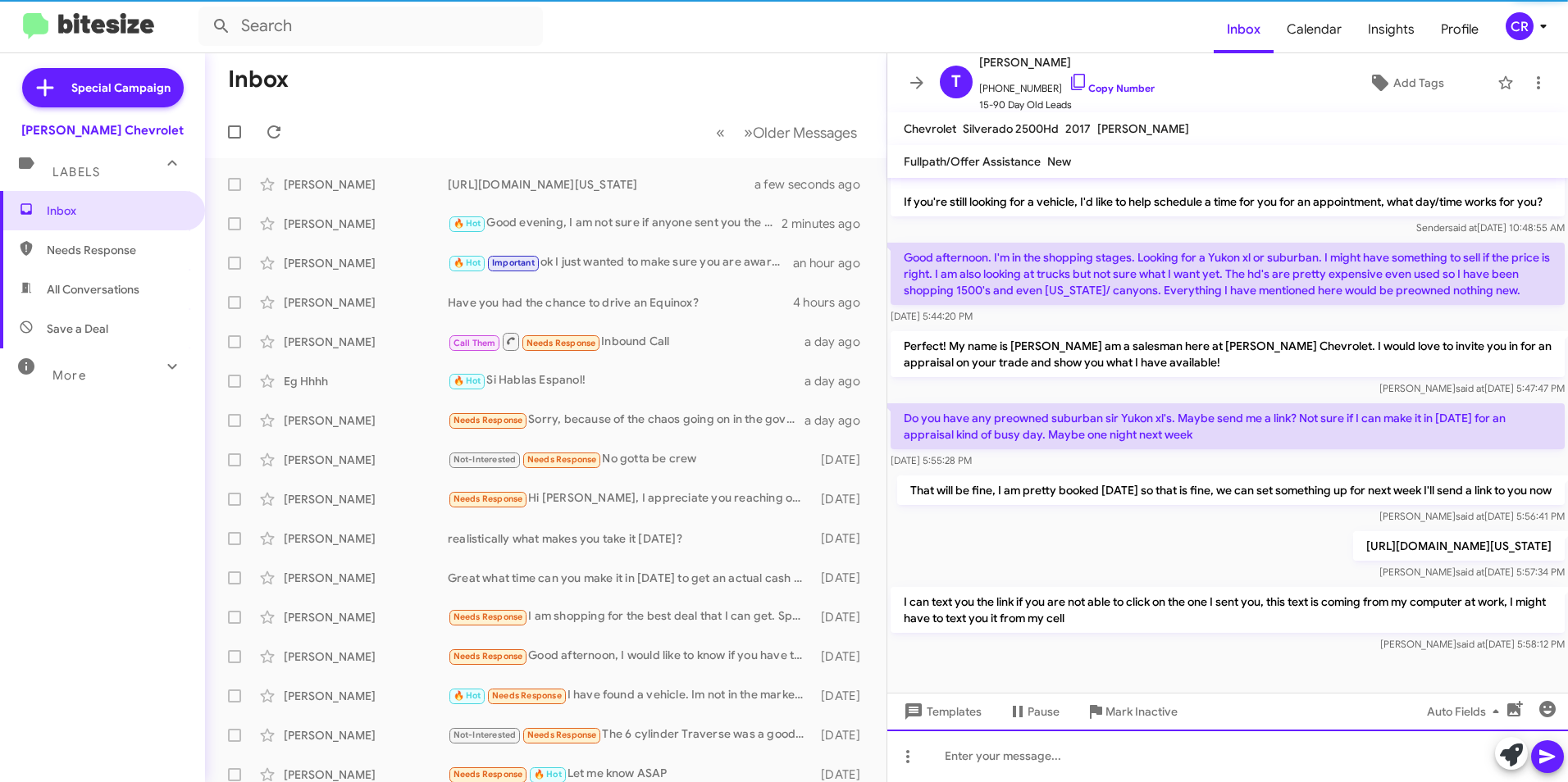
scroll to position [270, 0]
